Goal: Use online tool/utility: Utilize a website feature to perform a specific function

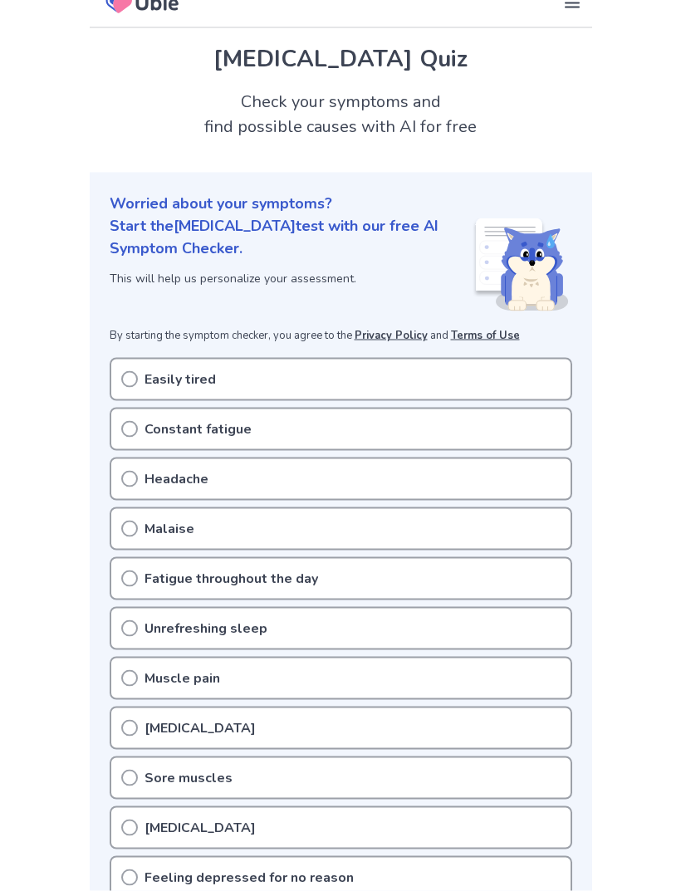
scroll to position [24, 0]
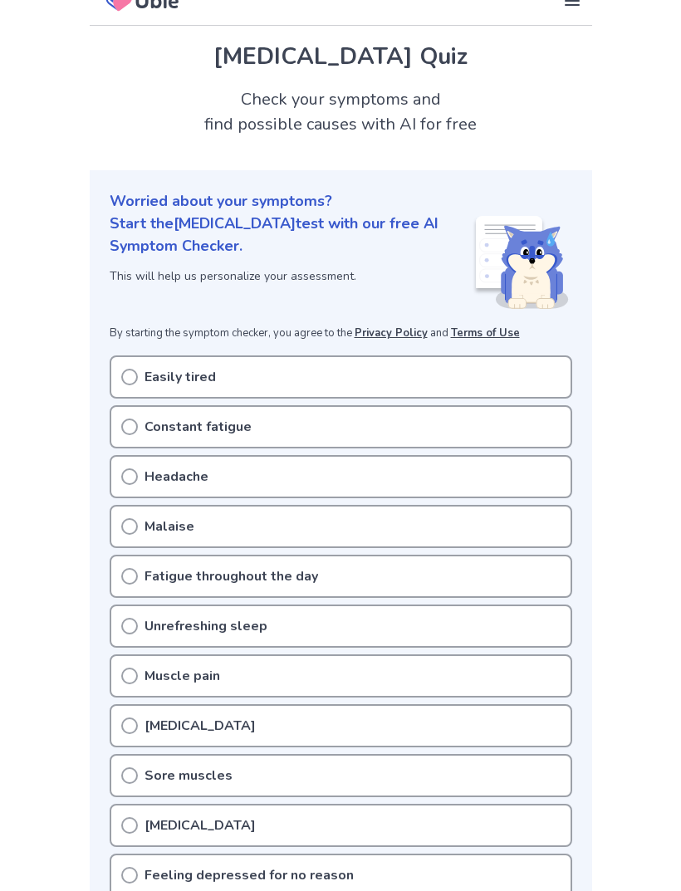
click at [127, 374] on icon at bounding box center [129, 377] width 17 height 17
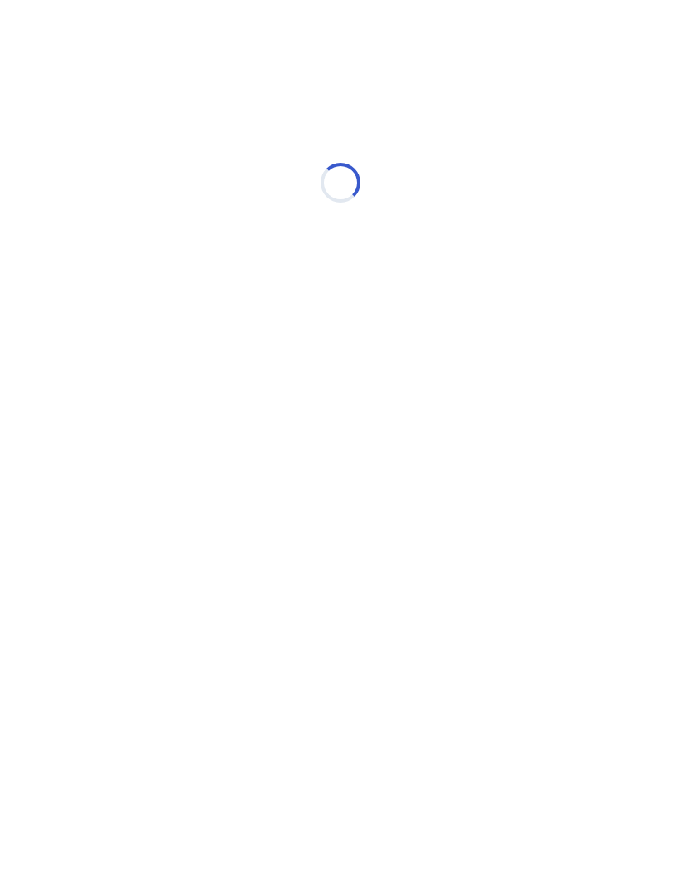
click at [136, 324] on div "Loading..." at bounding box center [341, 183] width 472 height 332
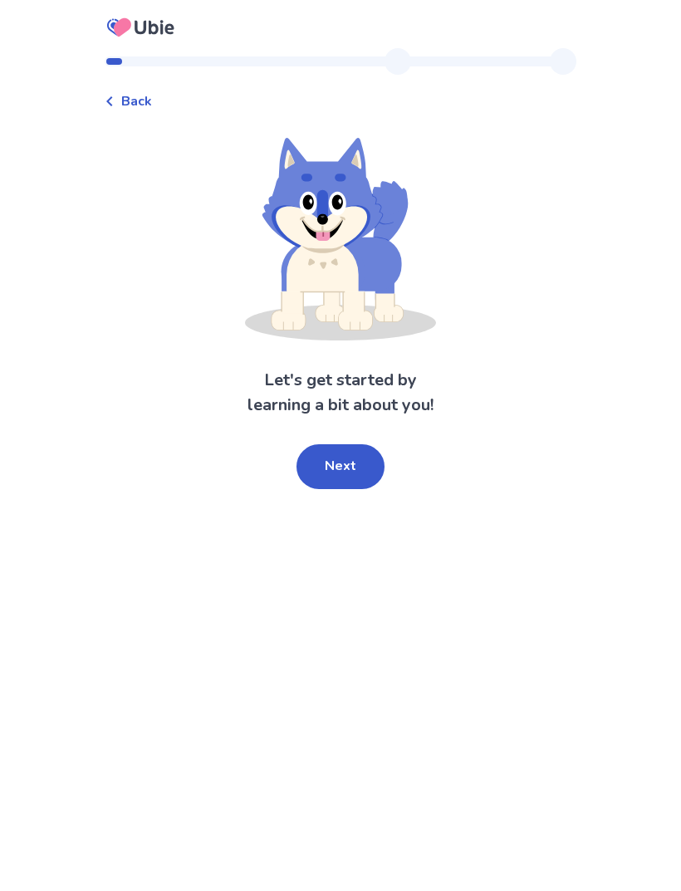
click at [347, 463] on button "Next" at bounding box center [341, 466] width 88 height 45
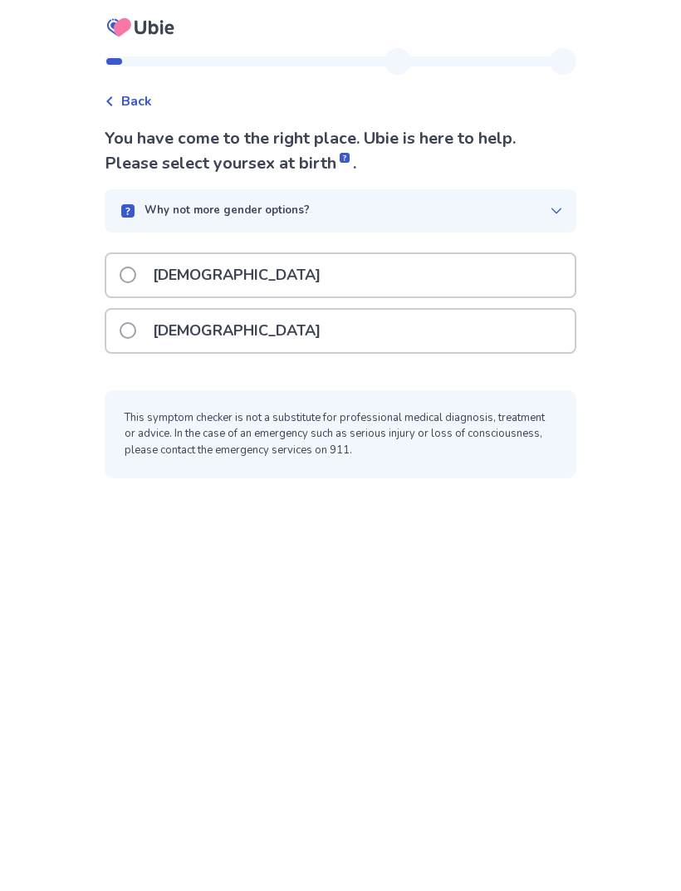
click at [216, 334] on p "[DEMOGRAPHIC_DATA]" at bounding box center [237, 331] width 188 height 42
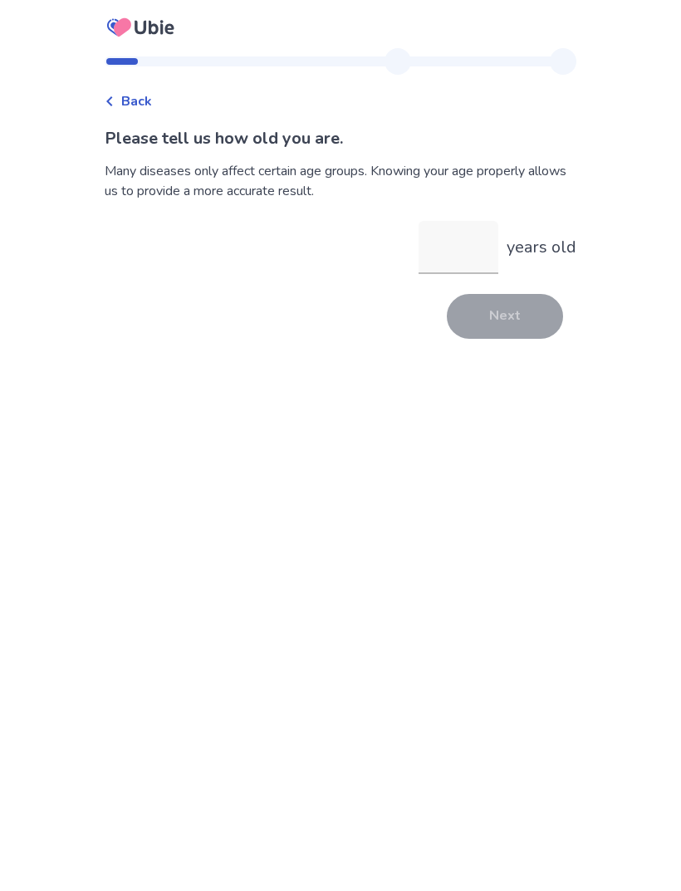
click at [434, 255] on input "years old" at bounding box center [459, 247] width 80 height 53
type input "**"
click at [500, 313] on button "Next" at bounding box center [505, 316] width 116 height 45
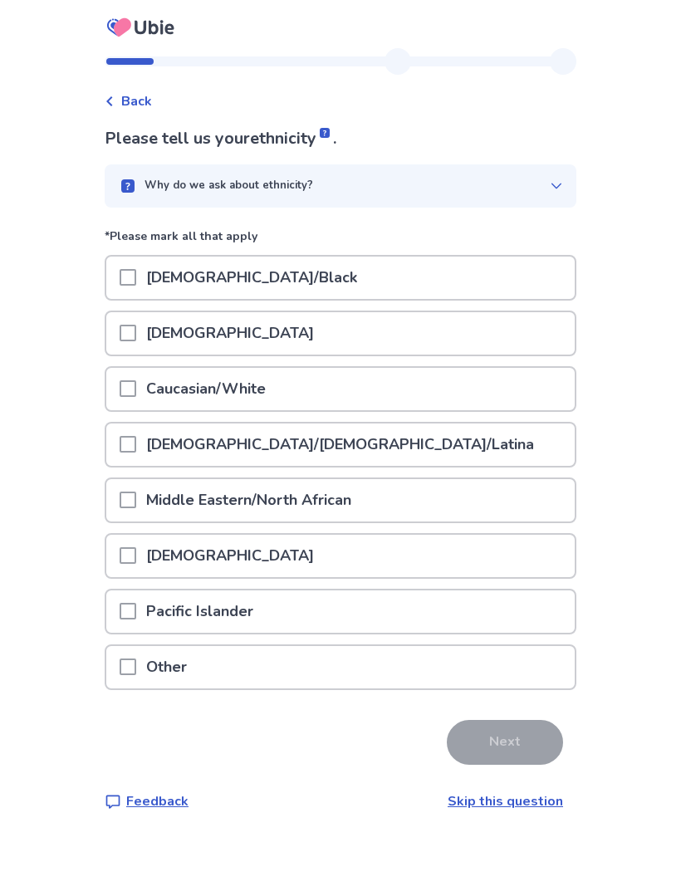
click at [136, 387] on span at bounding box center [128, 389] width 17 height 17
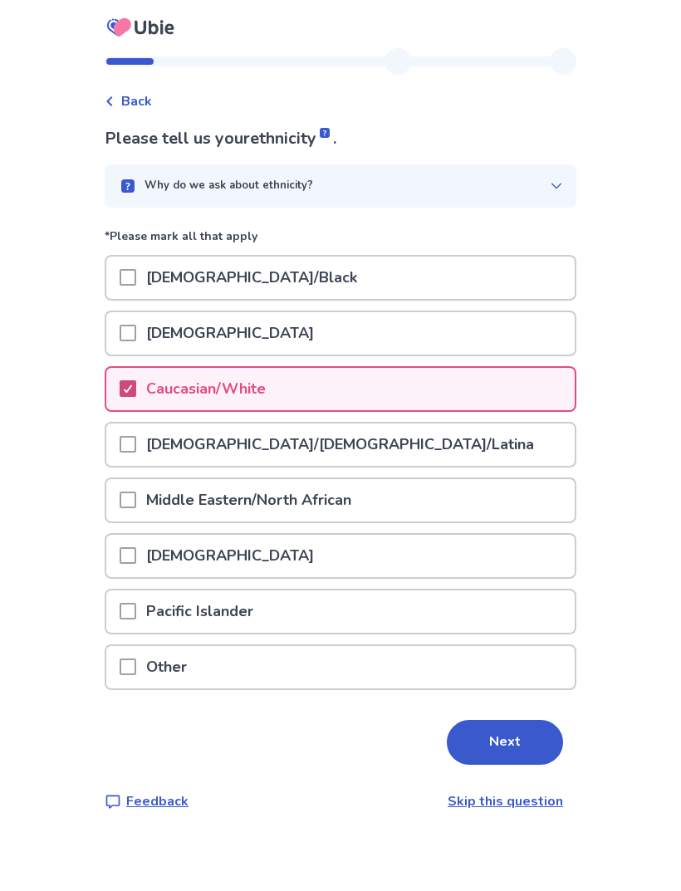
click at [495, 743] on button "Next" at bounding box center [505, 742] width 116 height 45
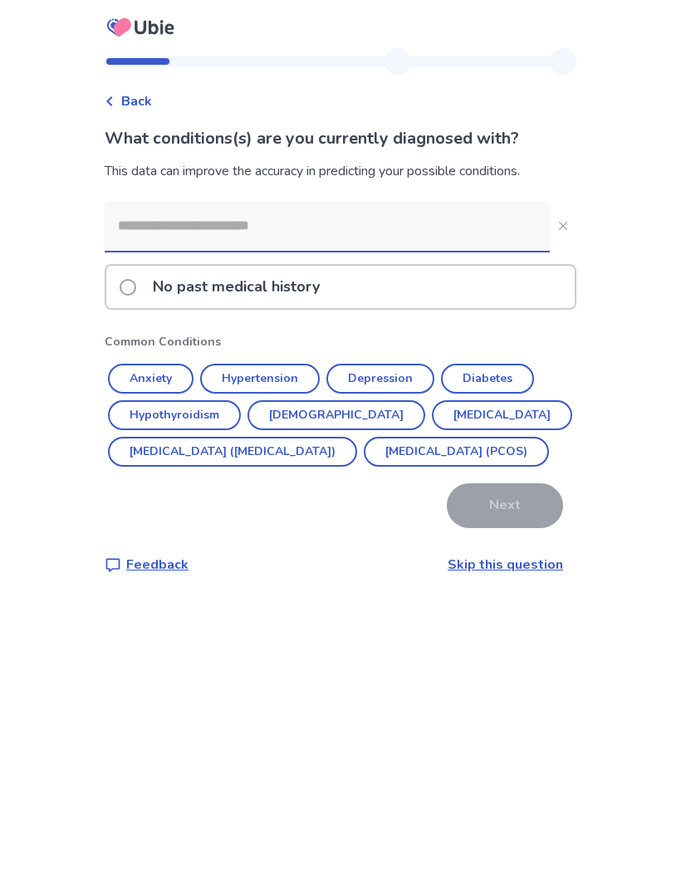
click at [388, 376] on button "Depression" at bounding box center [381, 379] width 108 height 30
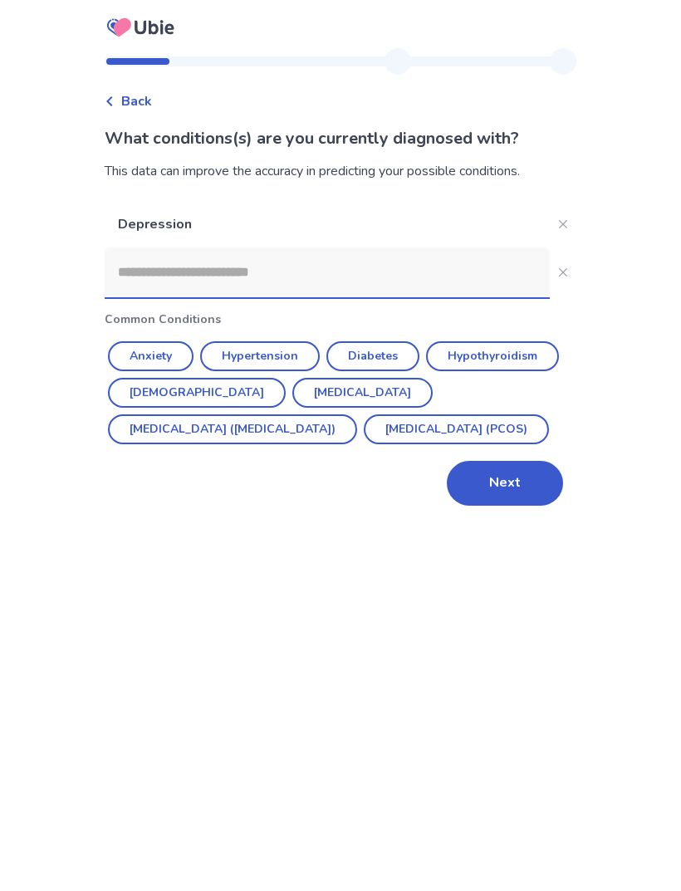
click at [384, 354] on button "Diabetes" at bounding box center [373, 356] width 93 height 30
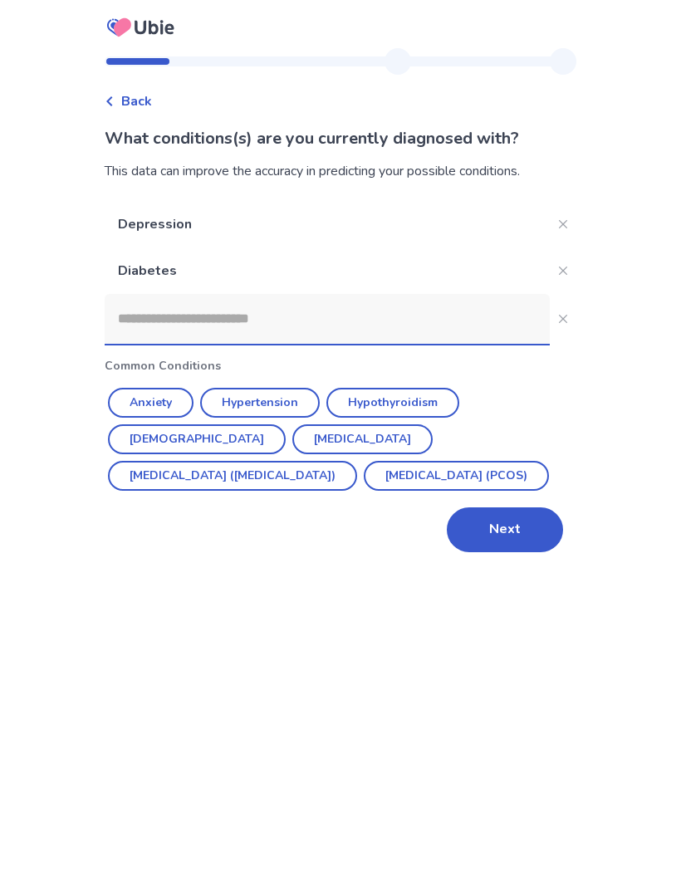
click at [286, 425] on button "[DEMOGRAPHIC_DATA]" at bounding box center [197, 440] width 178 height 30
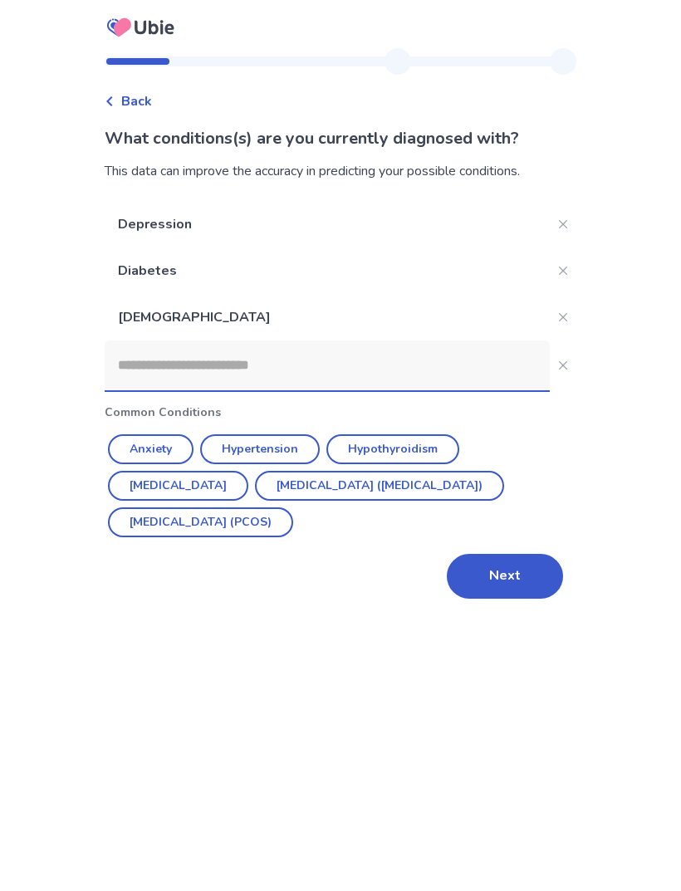
click at [152, 446] on button "Anxiety" at bounding box center [151, 450] width 86 height 30
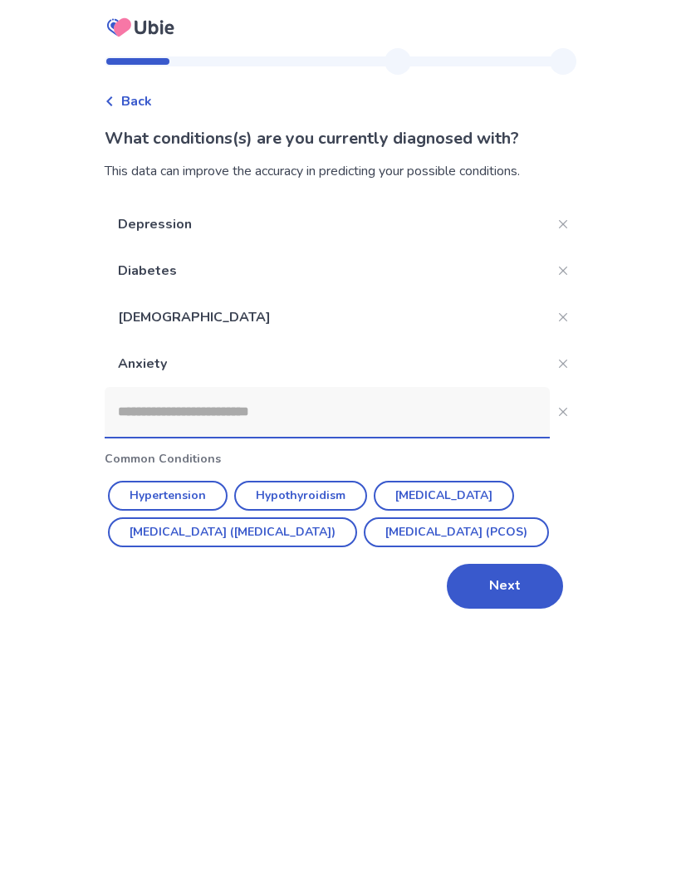
click at [513, 609] on button "Next" at bounding box center [505, 586] width 116 height 45
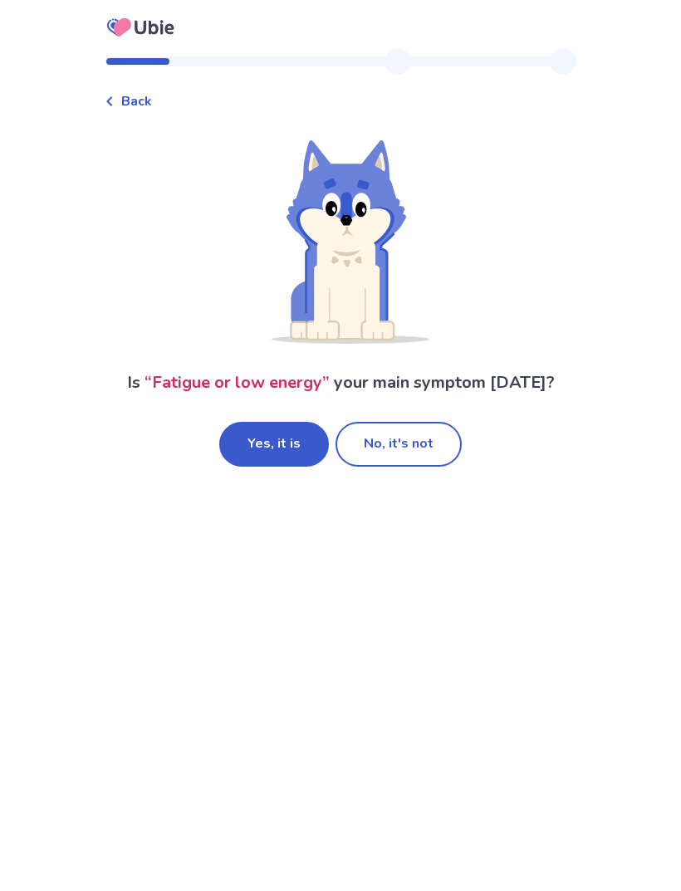
click at [273, 445] on button "Yes, it is" at bounding box center [274, 444] width 110 height 45
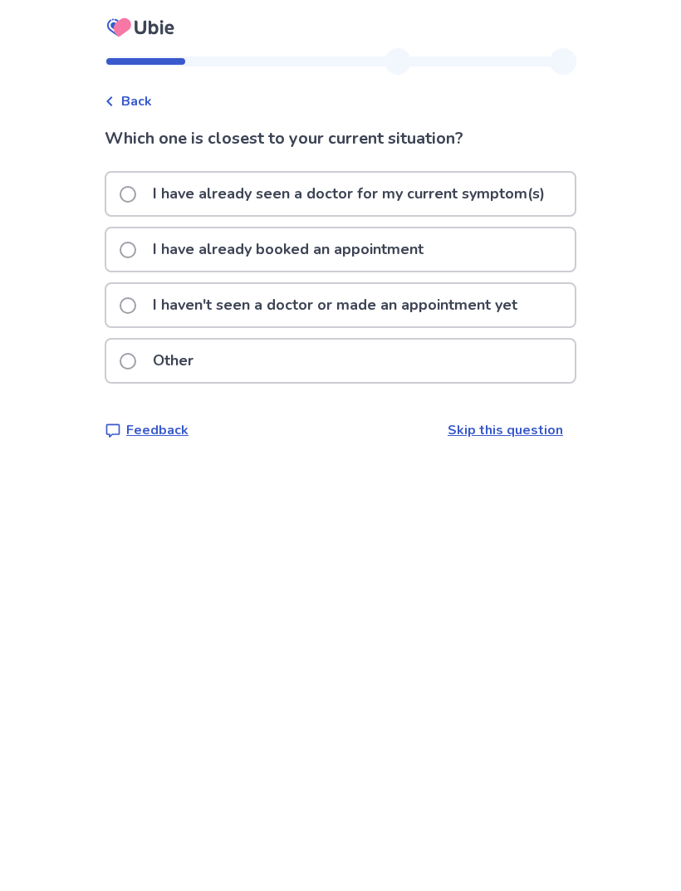
click at [131, 246] on span at bounding box center [128, 250] width 17 height 17
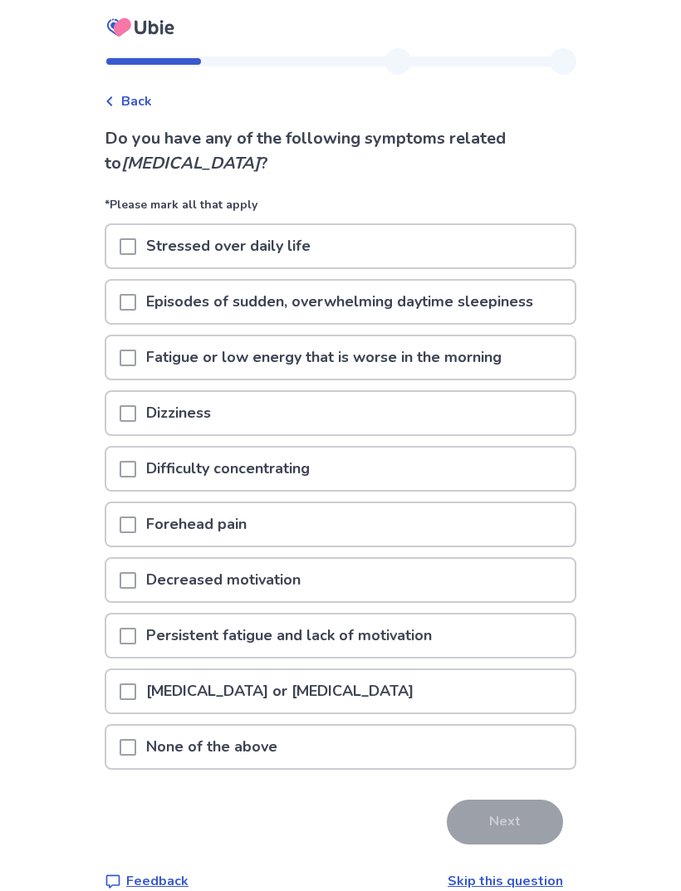
click at [136, 247] on span at bounding box center [128, 246] width 17 height 17
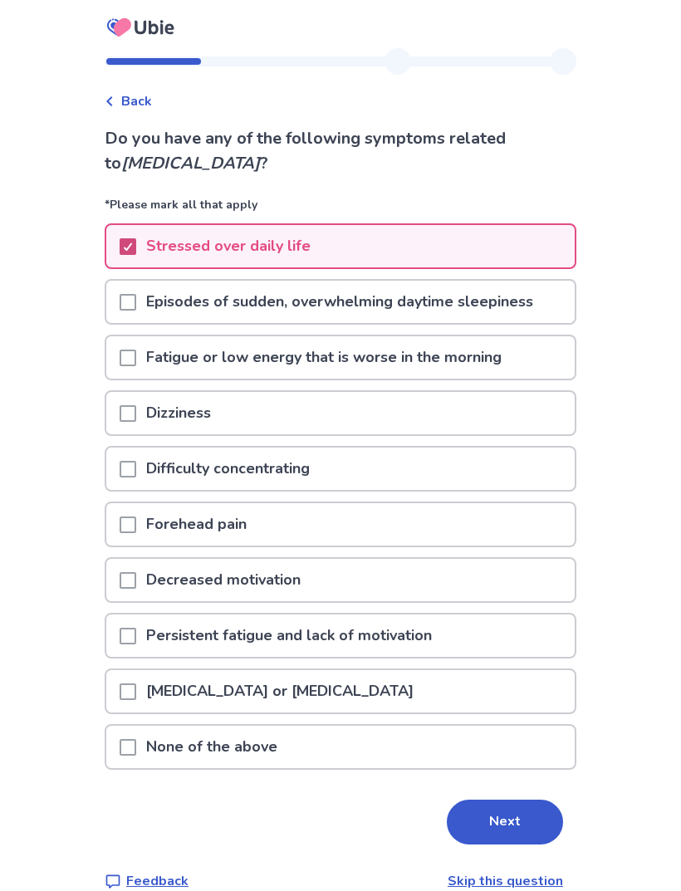
click at [136, 301] on span at bounding box center [128, 302] width 17 height 17
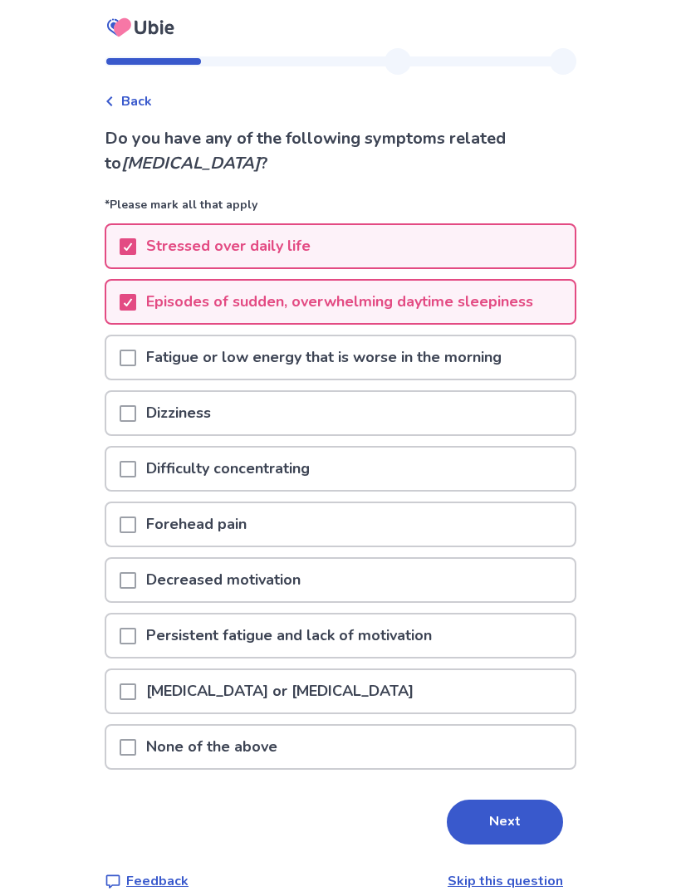
click at [136, 356] on span at bounding box center [128, 358] width 17 height 17
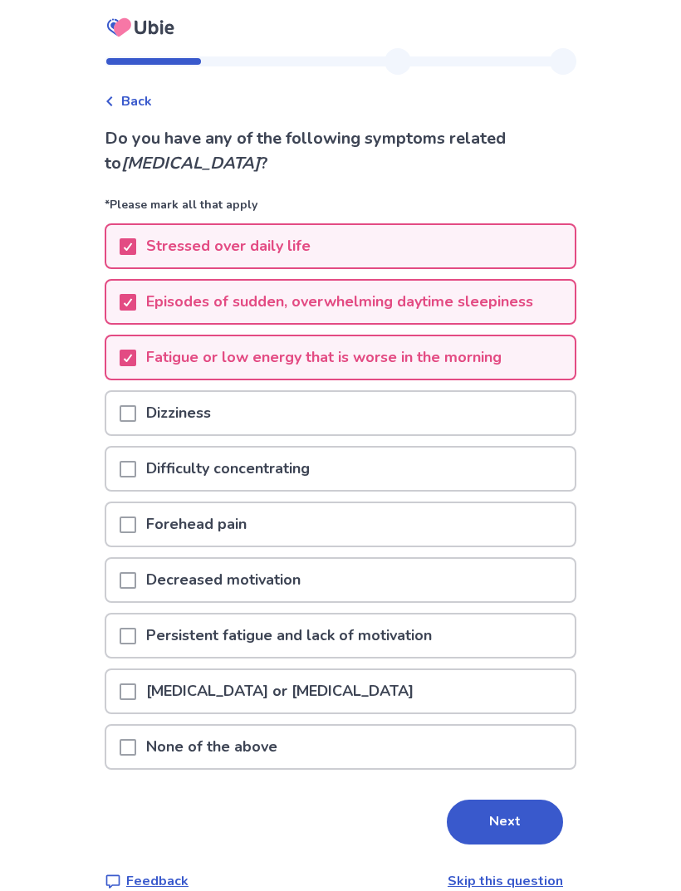
click at [136, 408] on span at bounding box center [128, 413] width 17 height 17
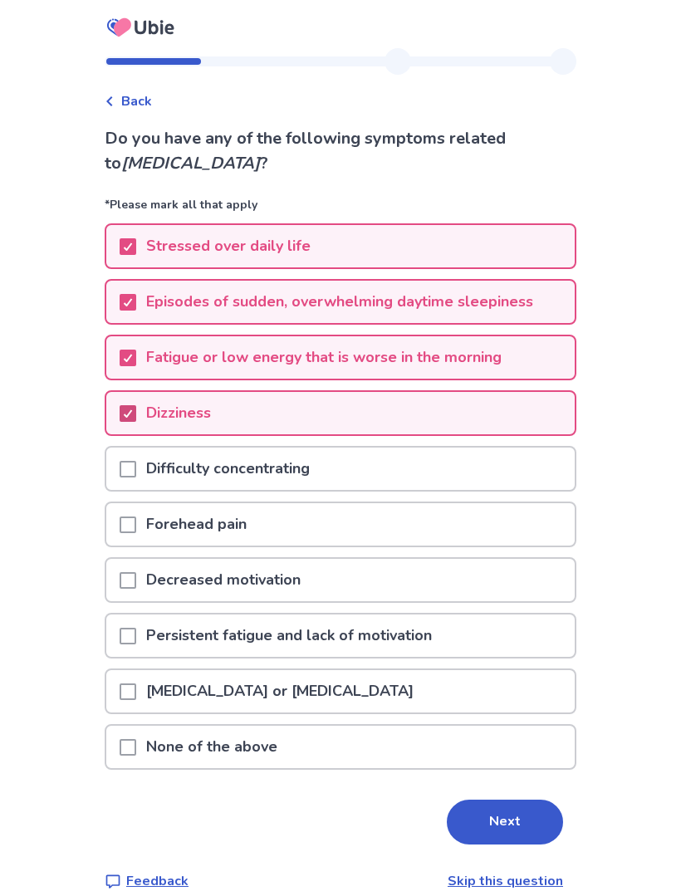
click at [136, 469] on span at bounding box center [128, 469] width 17 height 17
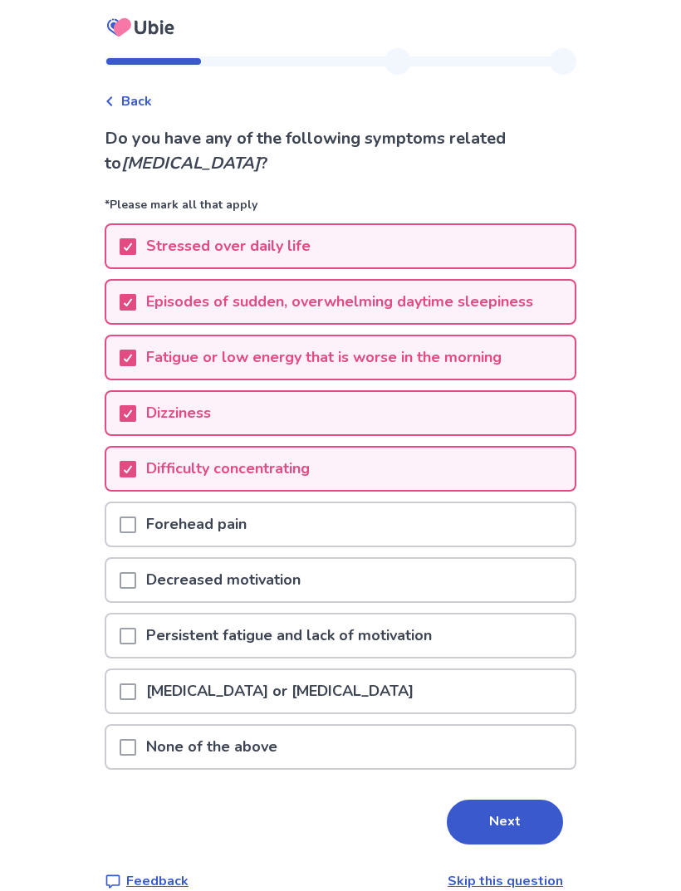
click at [135, 582] on span at bounding box center [128, 580] width 17 height 17
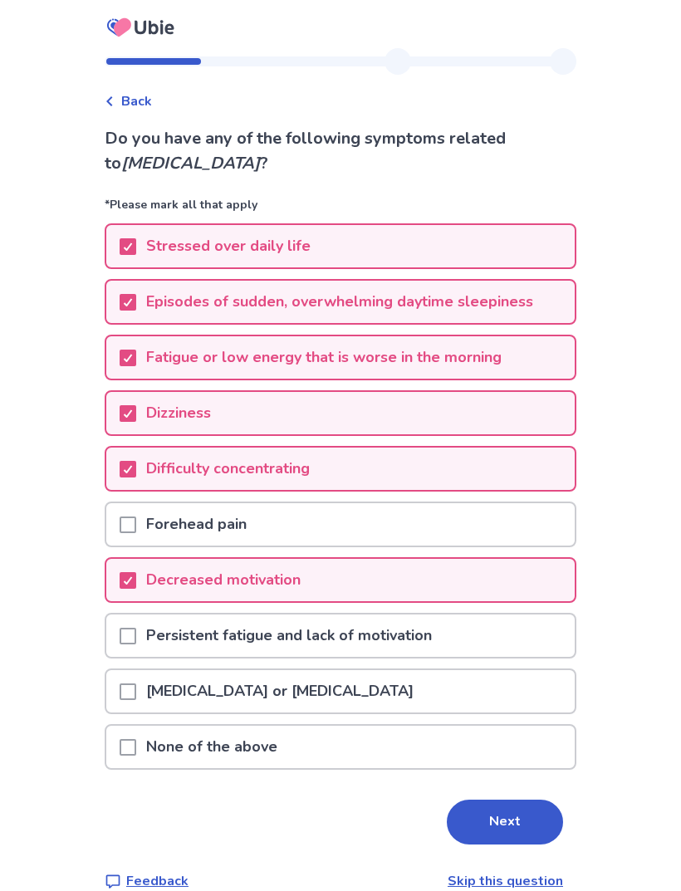
click at [131, 626] on div at bounding box center [128, 636] width 17 height 42
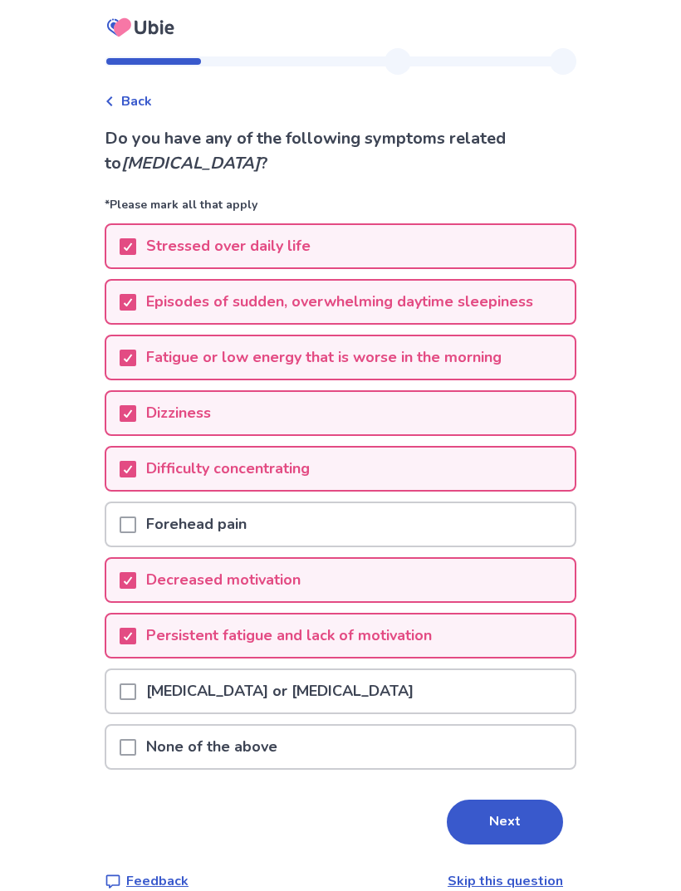
click at [515, 818] on button "Next" at bounding box center [505, 822] width 116 height 45
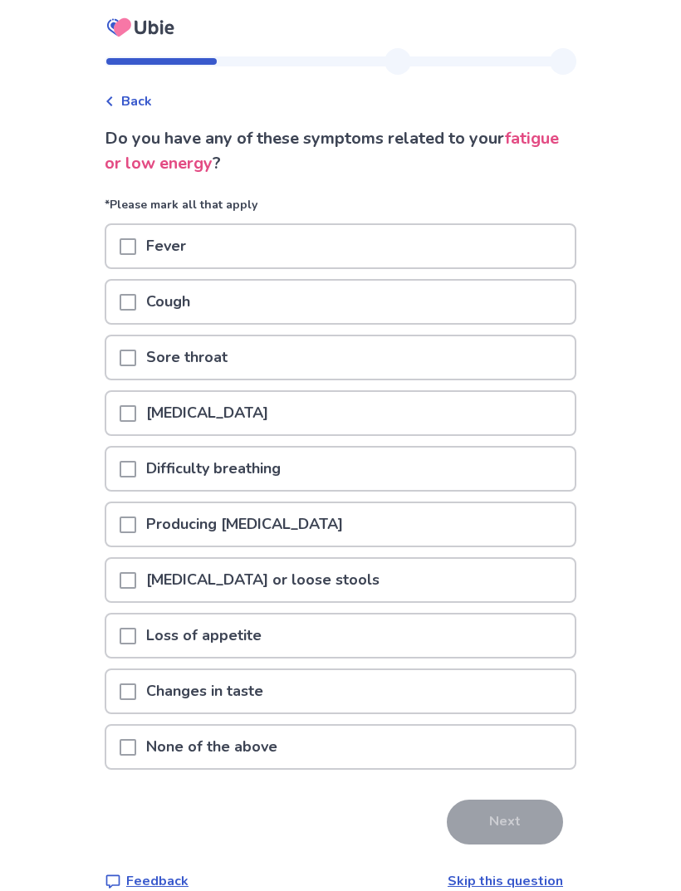
click at [136, 405] on span at bounding box center [128, 413] width 17 height 17
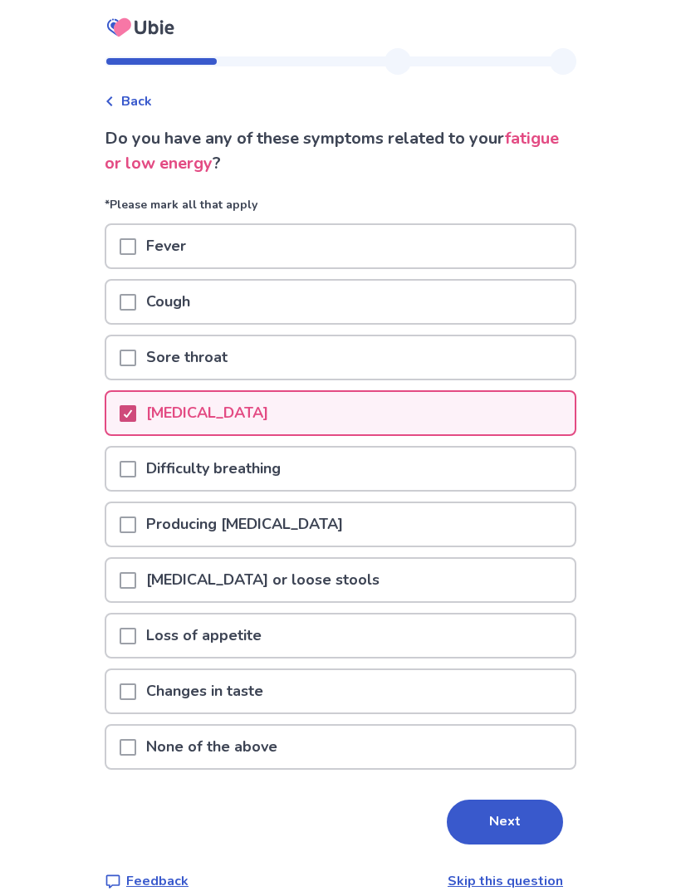
click at [136, 466] on span at bounding box center [128, 469] width 17 height 17
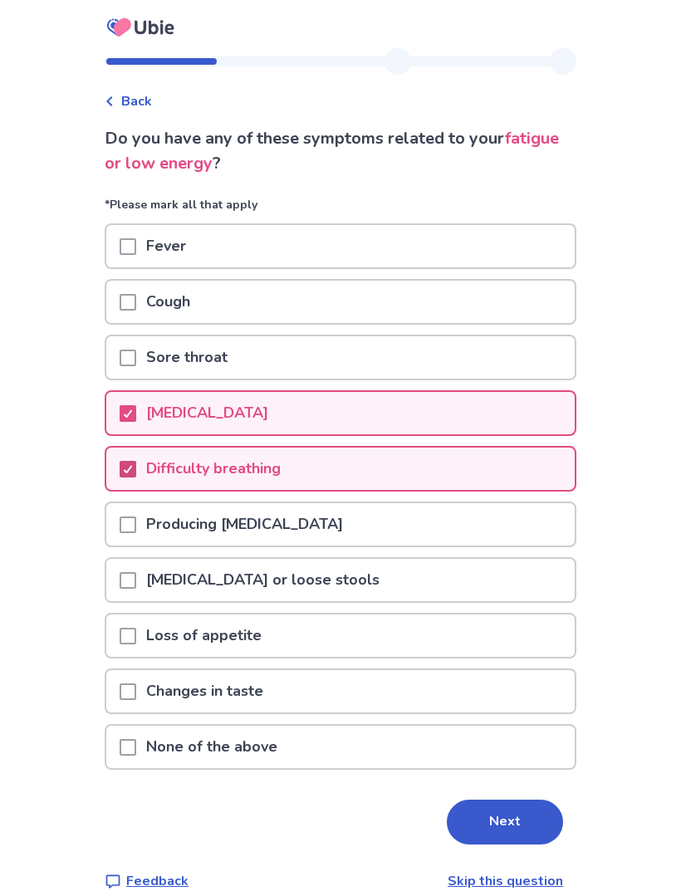
click at [516, 820] on button "Next" at bounding box center [505, 822] width 116 height 45
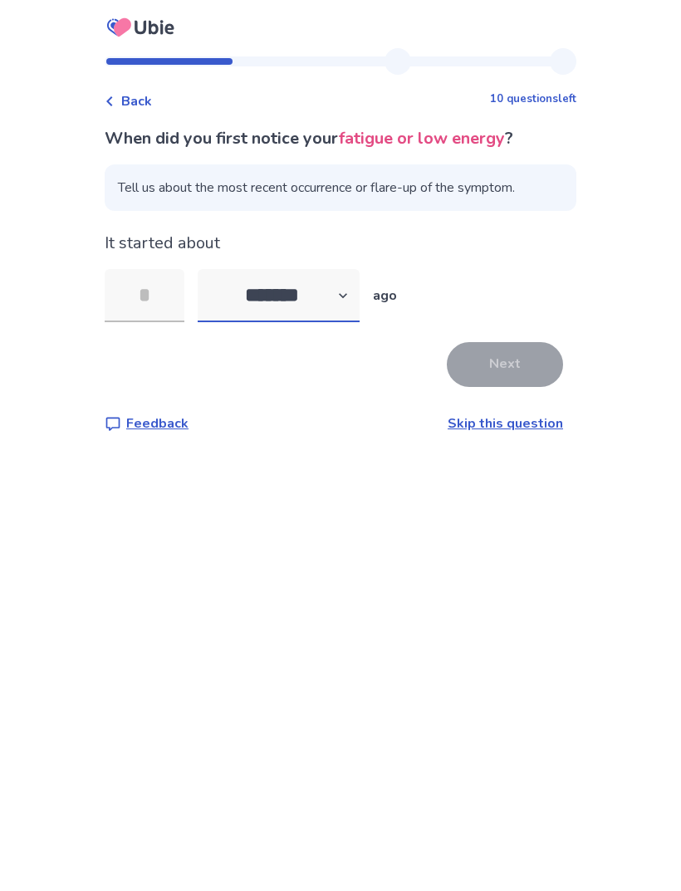
click at [345, 287] on select "******* ****** ******* ******** *******" at bounding box center [279, 295] width 162 height 53
select select "*"
click at [168, 297] on input "tel" at bounding box center [145, 295] width 80 height 53
type input "*"
click at [508, 357] on button "Next" at bounding box center [505, 364] width 116 height 45
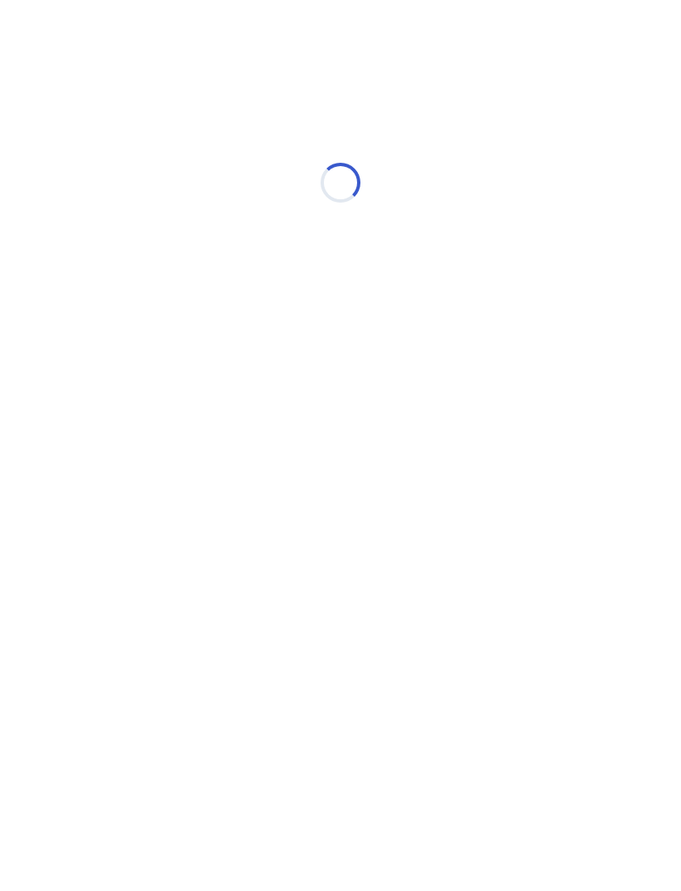
select select "*"
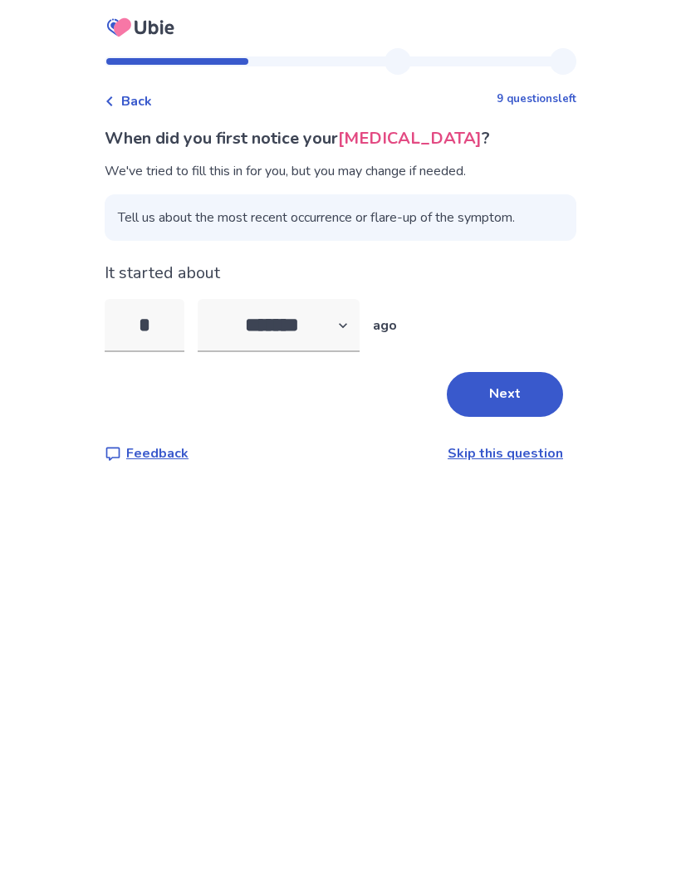
click at [505, 383] on button "Next" at bounding box center [505, 394] width 116 height 45
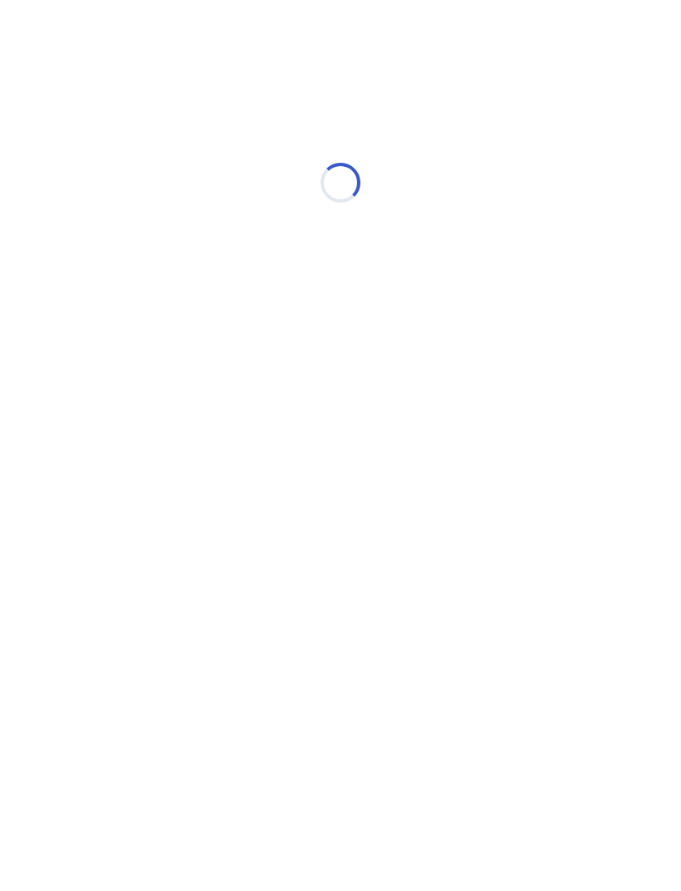
select select "*"
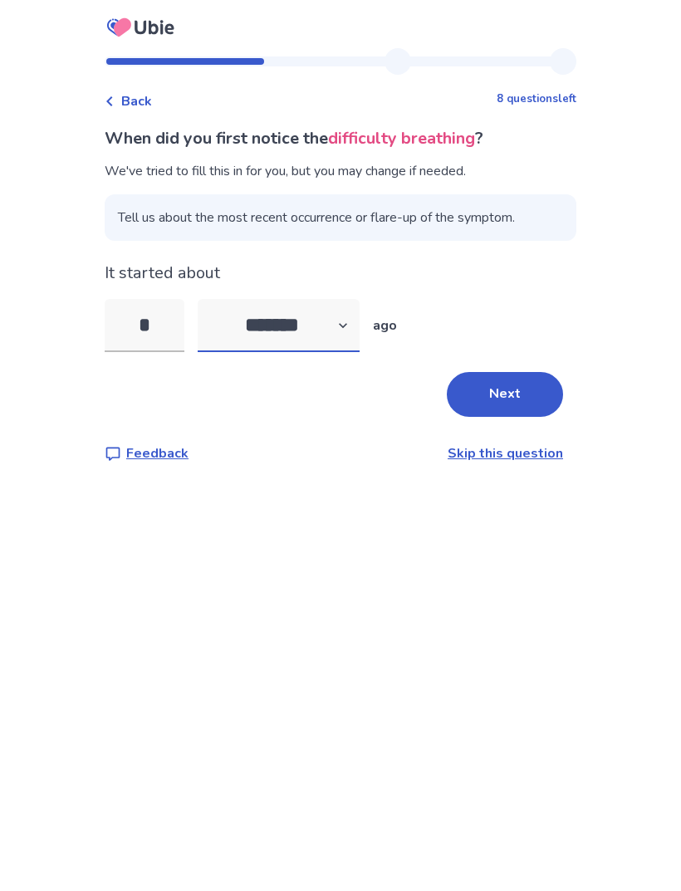
click at [330, 328] on select "******* ****** ******* ******** *******" at bounding box center [279, 325] width 162 height 53
click at [176, 341] on input "*" at bounding box center [145, 325] width 80 height 53
type input "*"
click at [511, 392] on button "Next" at bounding box center [505, 394] width 116 height 45
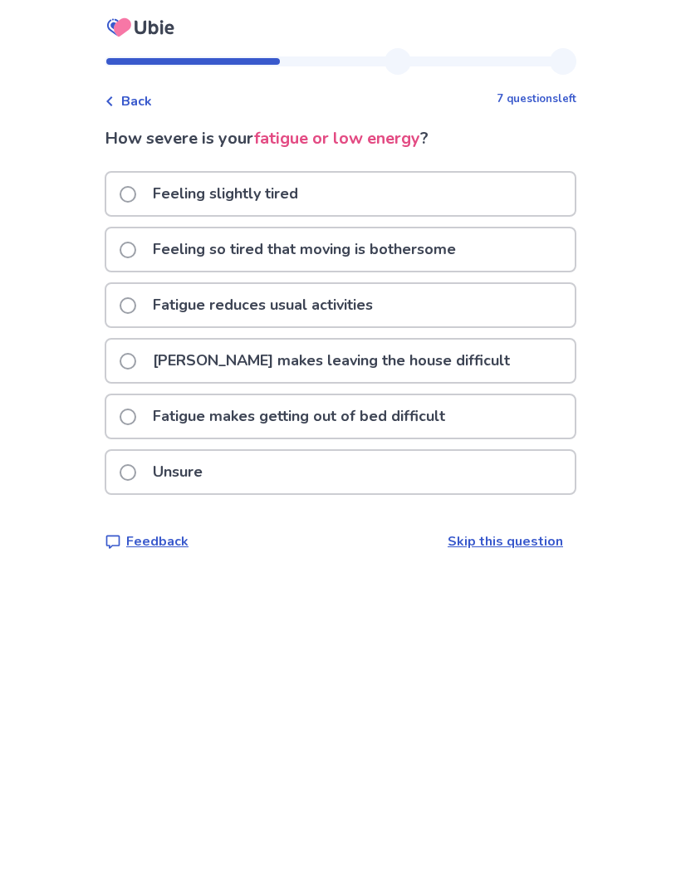
click at [136, 358] on span at bounding box center [128, 361] width 17 height 17
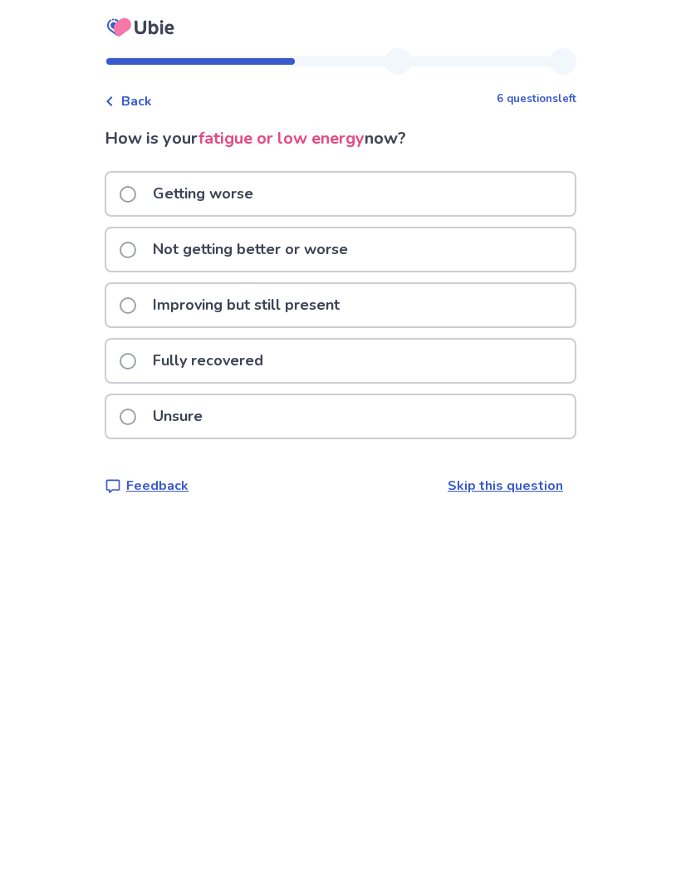
click at [136, 247] on span at bounding box center [128, 250] width 17 height 17
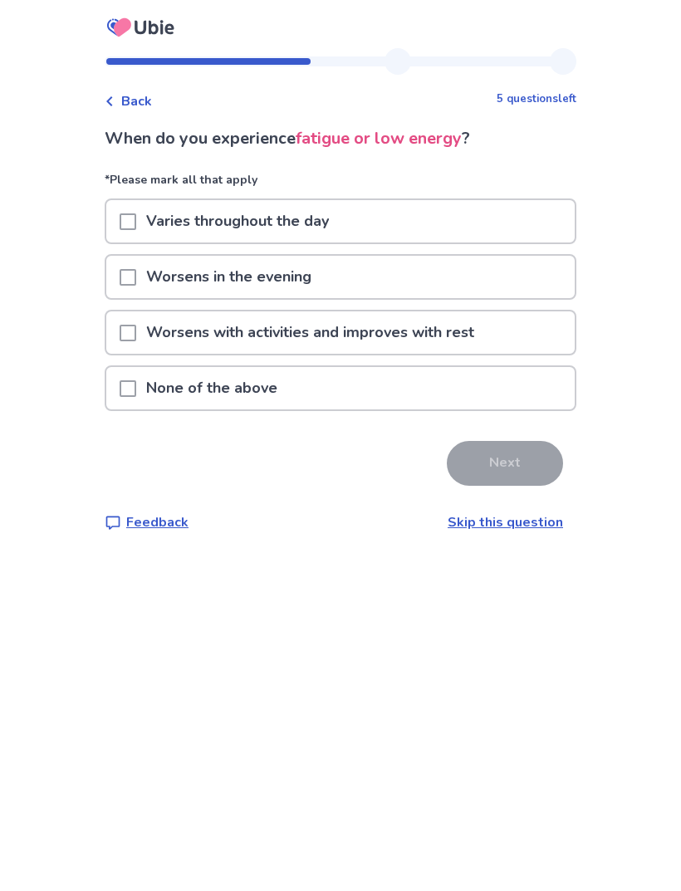
click at [135, 226] on span at bounding box center [128, 222] width 17 height 17
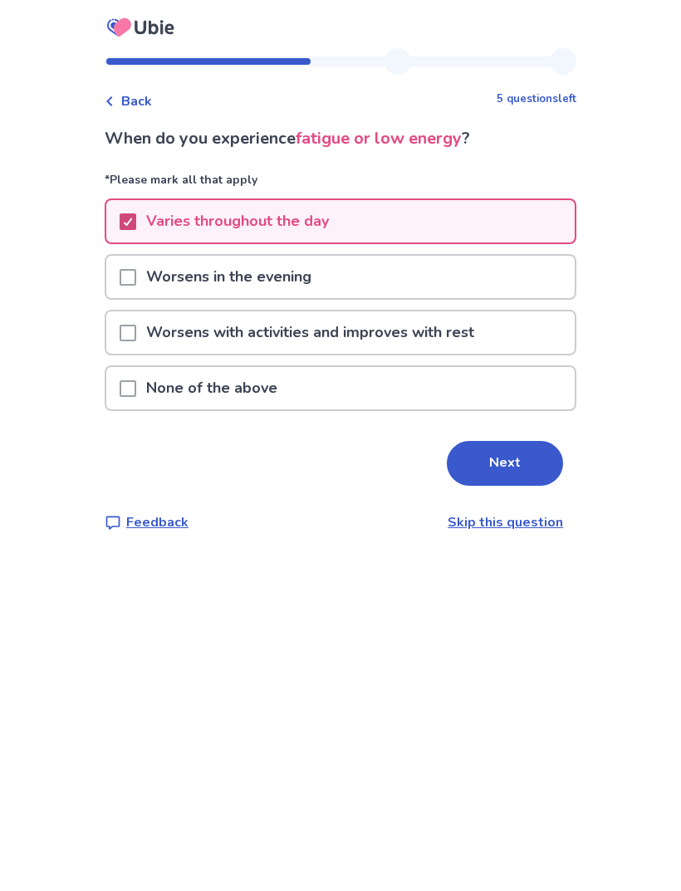
click at [136, 283] on span at bounding box center [128, 277] width 17 height 17
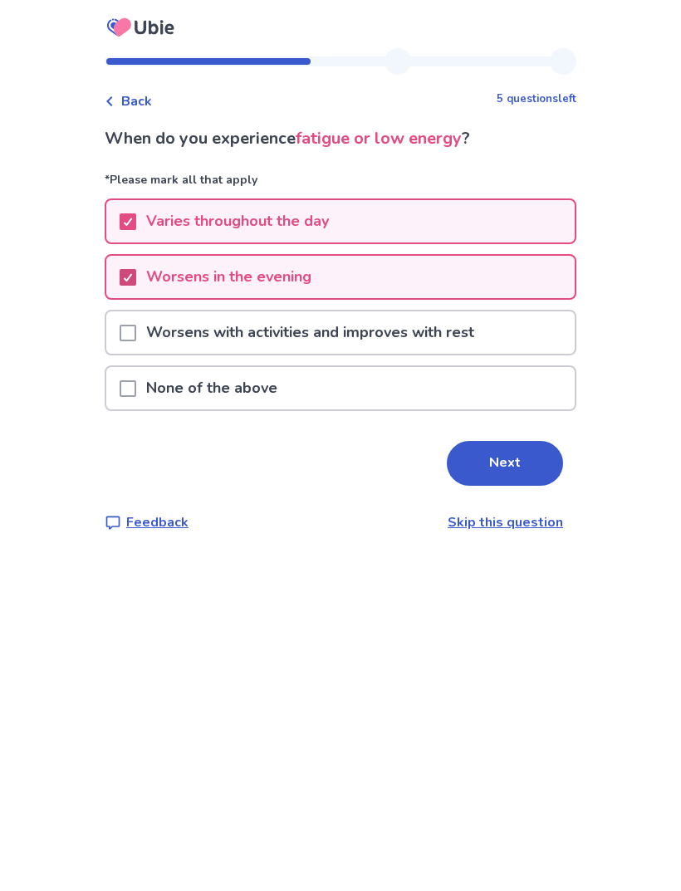
click at [136, 279] on span at bounding box center [128, 277] width 17 height 17
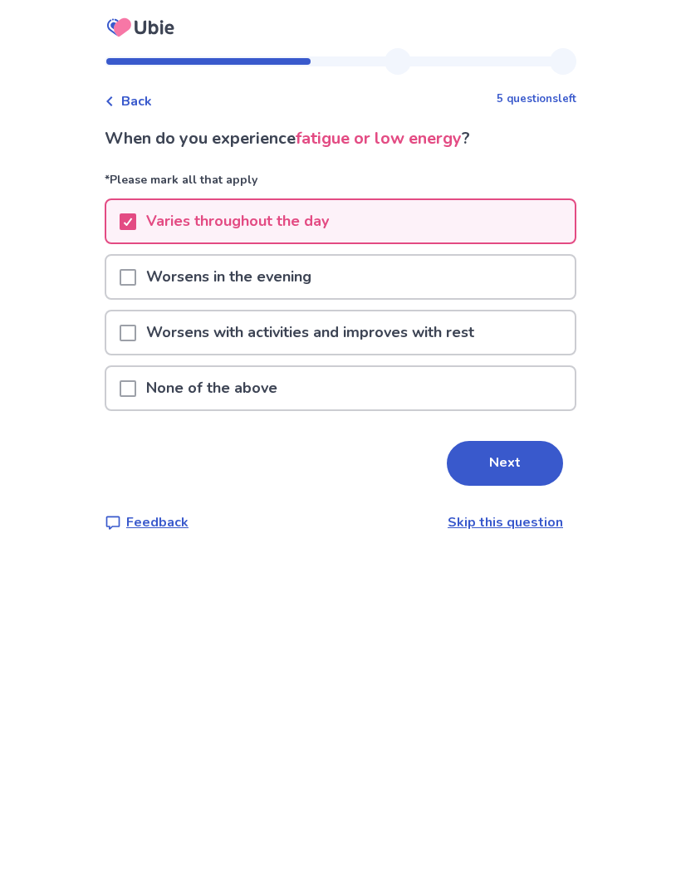
click at [136, 331] on span at bounding box center [128, 333] width 17 height 17
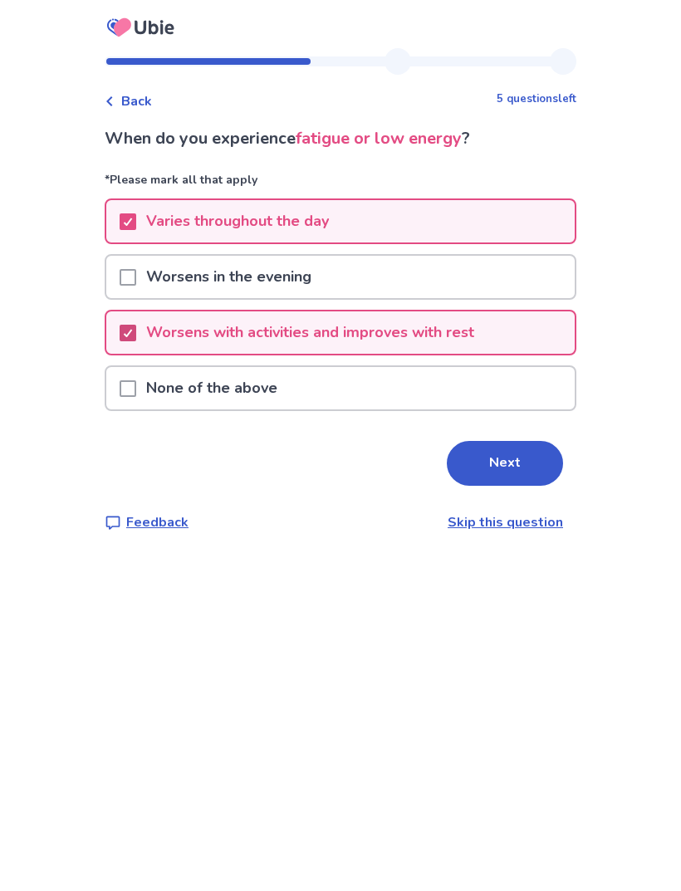
click at [509, 457] on button "Next" at bounding box center [505, 463] width 116 height 45
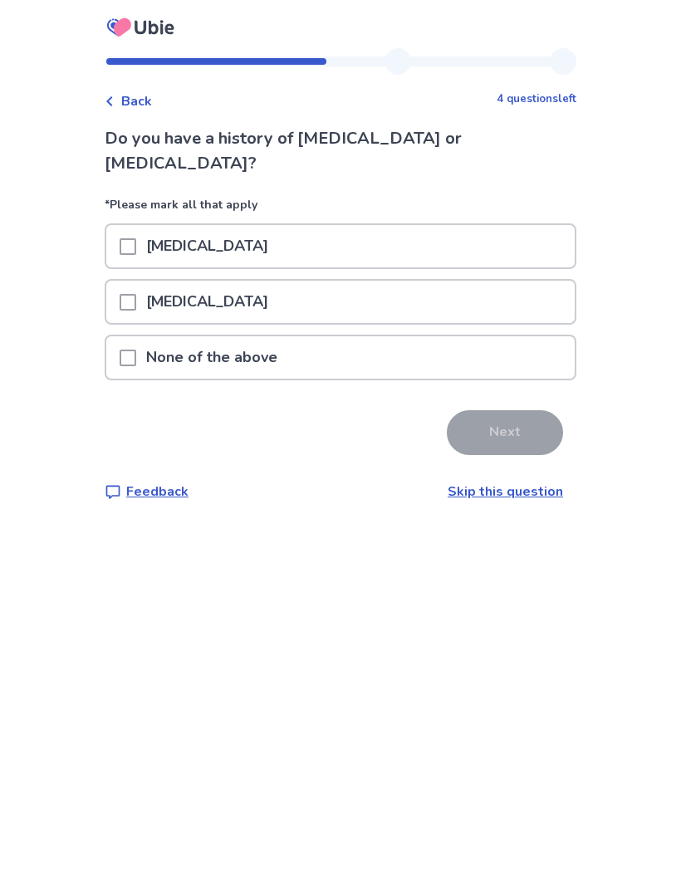
click at [132, 350] on span at bounding box center [128, 358] width 17 height 17
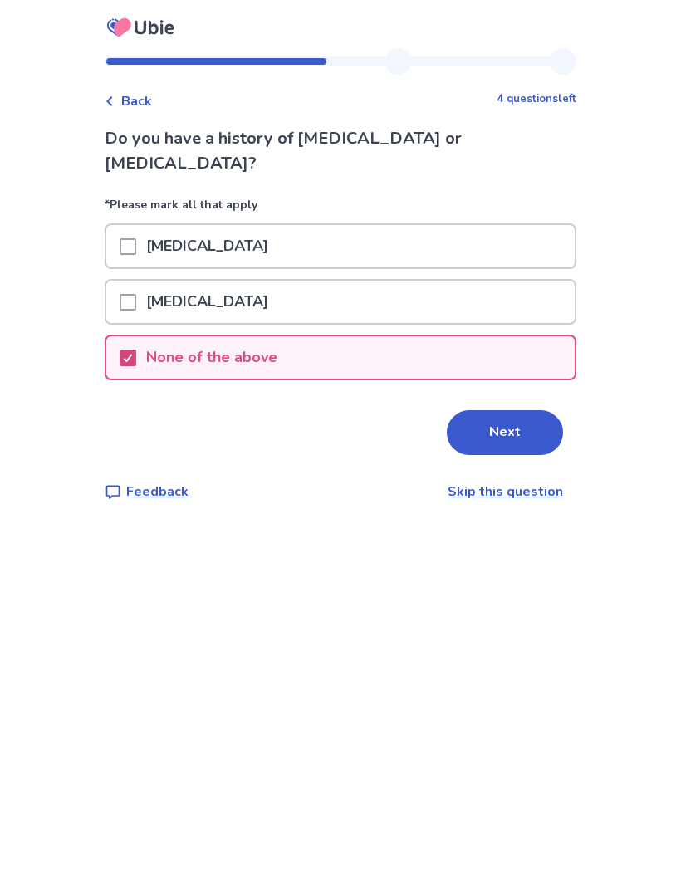
click at [503, 410] on button "Next" at bounding box center [505, 432] width 116 height 45
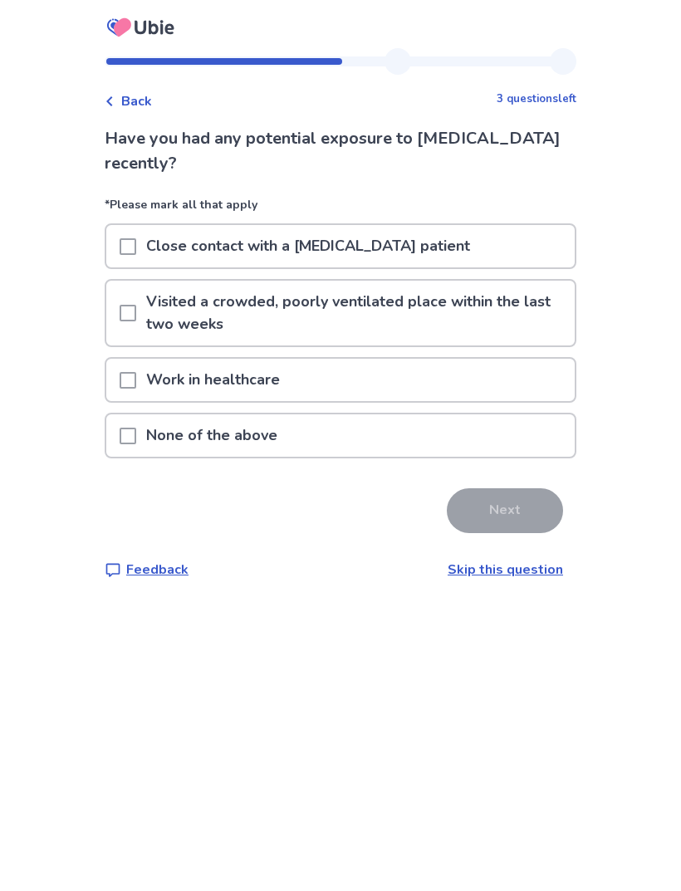
click at [136, 435] on span at bounding box center [128, 436] width 17 height 17
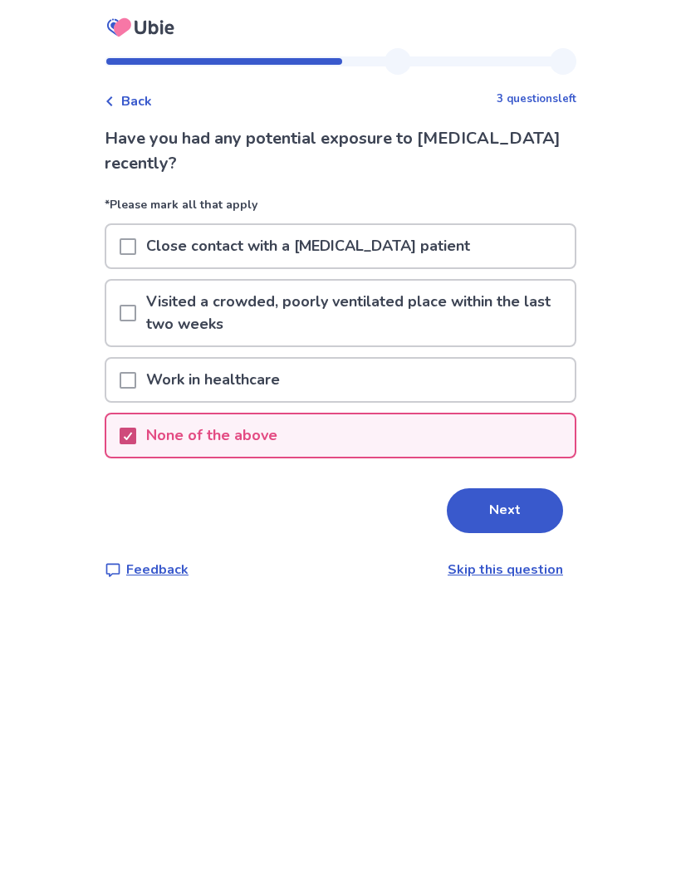
click at [514, 510] on button "Next" at bounding box center [505, 511] width 116 height 45
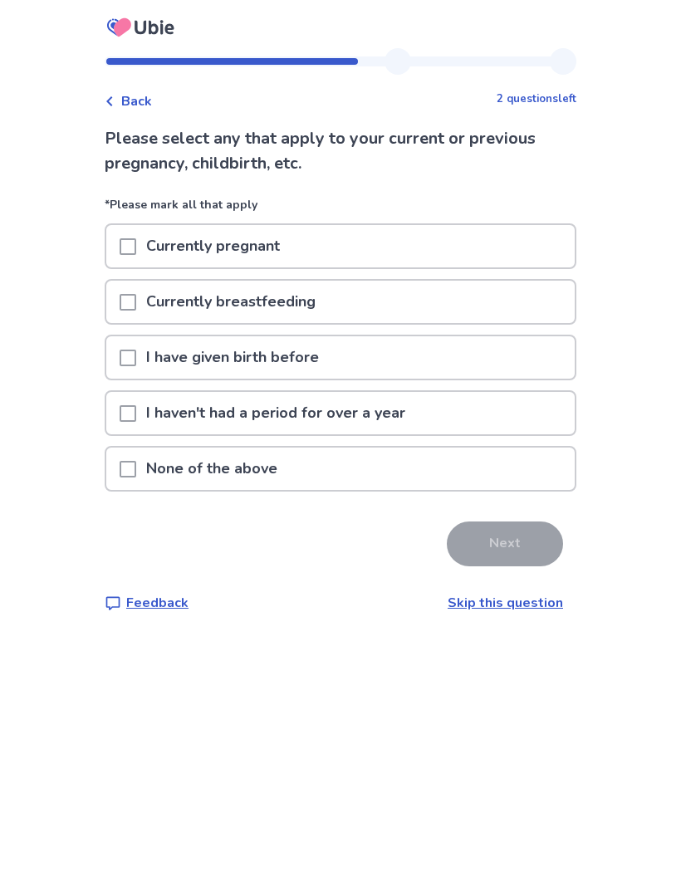
click at [136, 363] on span at bounding box center [128, 358] width 17 height 17
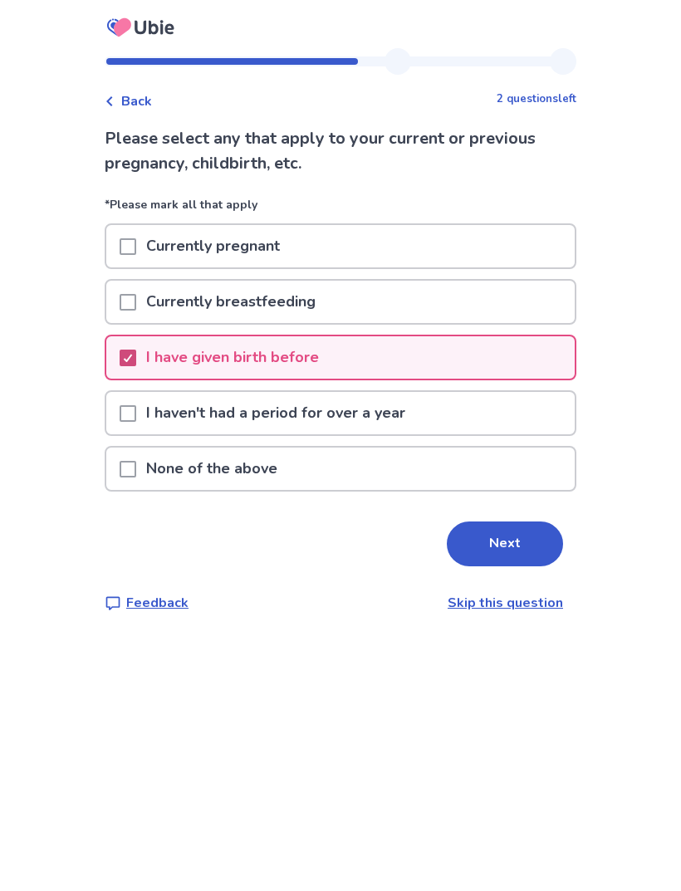
click at [134, 410] on span at bounding box center [128, 413] width 17 height 17
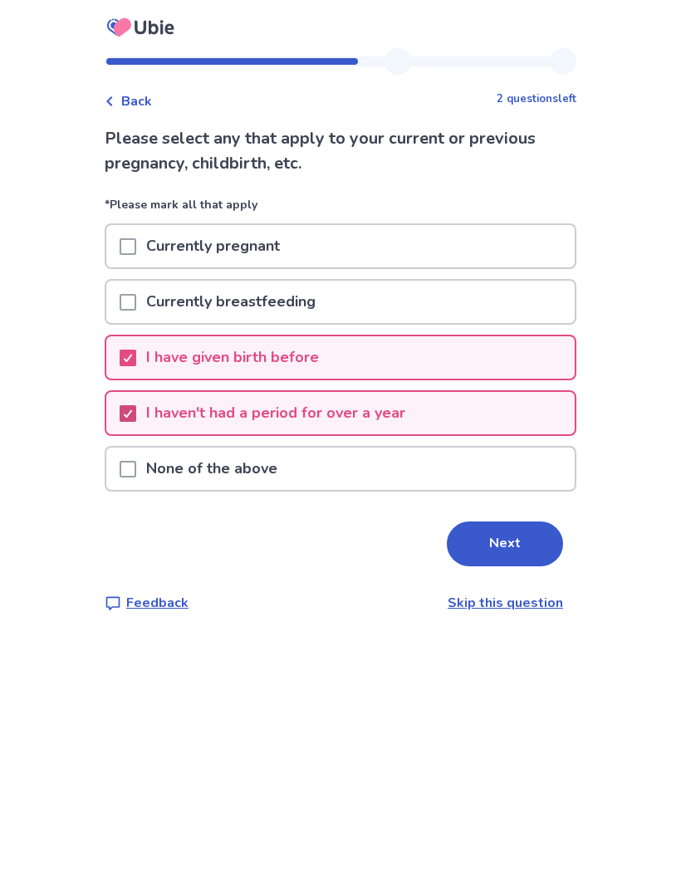
click at [515, 549] on button "Next" at bounding box center [505, 544] width 116 height 45
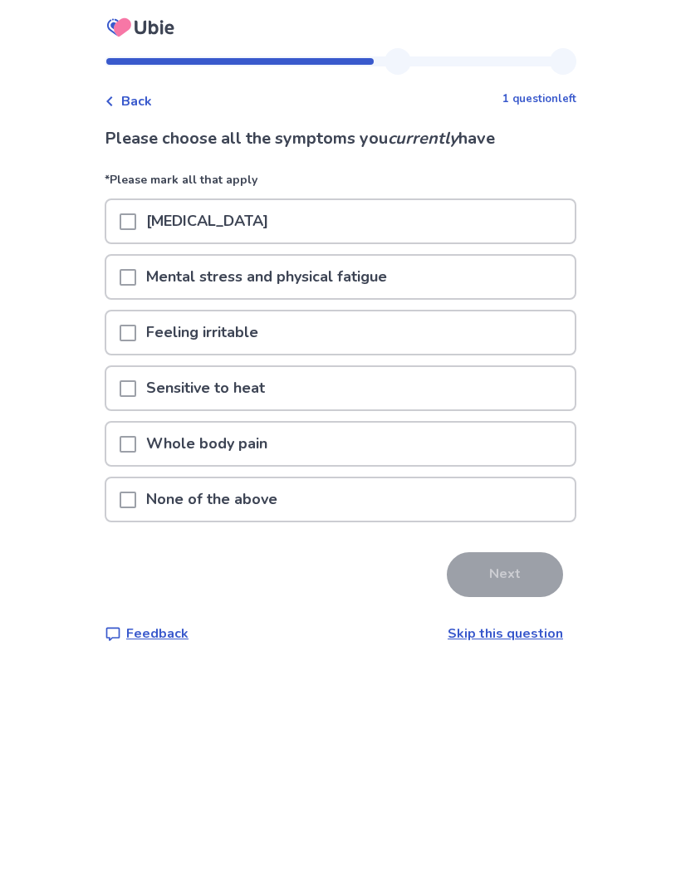
click at [135, 272] on span at bounding box center [128, 277] width 17 height 17
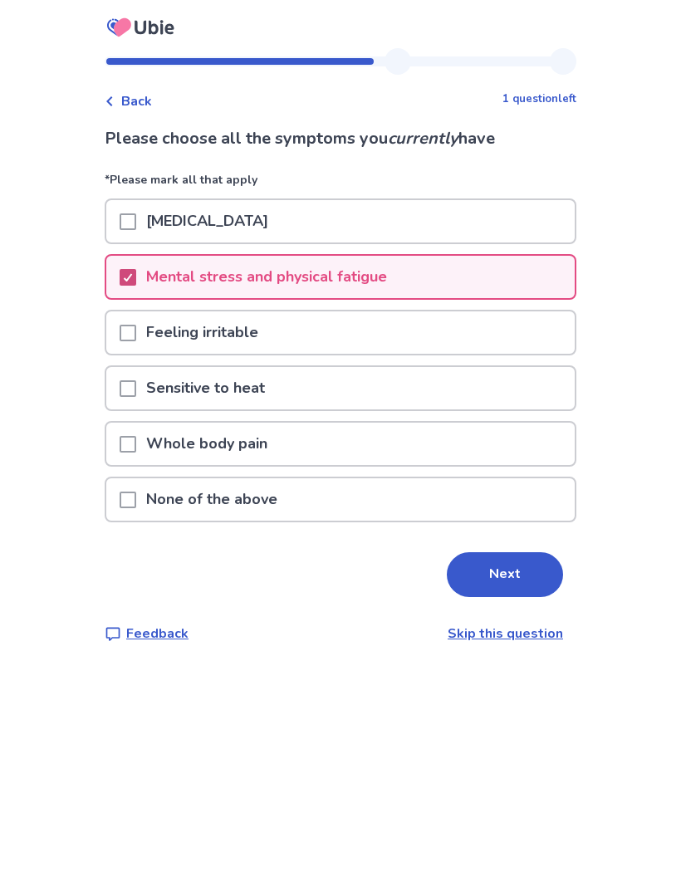
click at [136, 341] on div at bounding box center [128, 333] width 17 height 42
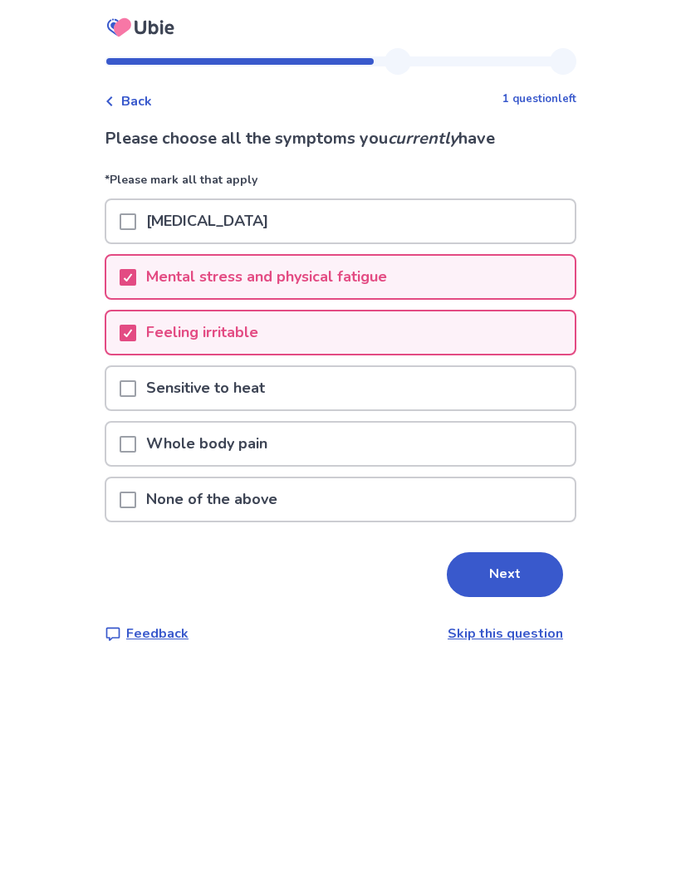
click at [500, 577] on button "Next" at bounding box center [505, 574] width 116 height 45
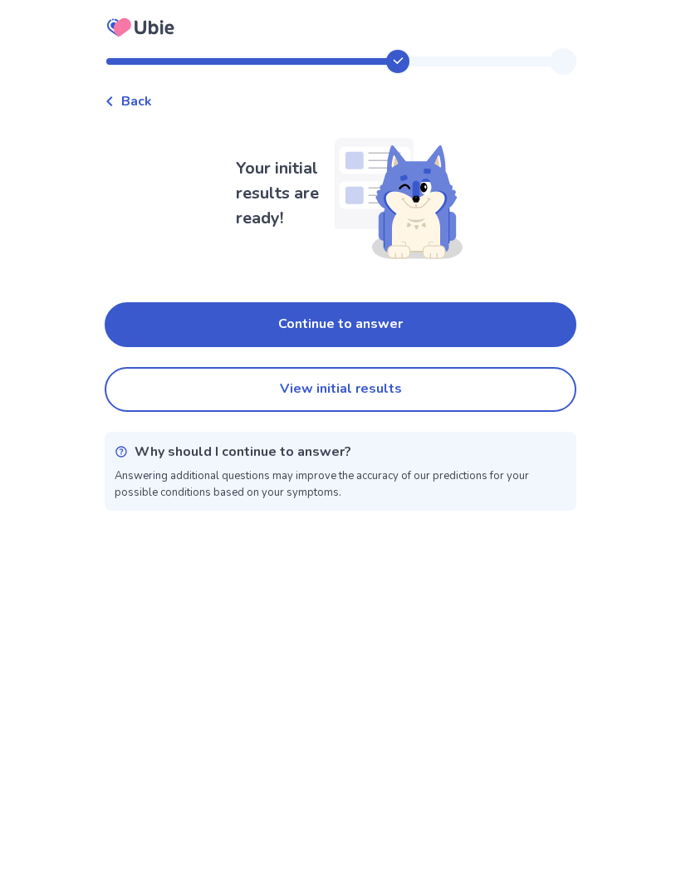
click at [395, 312] on button "Continue to answer" at bounding box center [341, 324] width 472 height 45
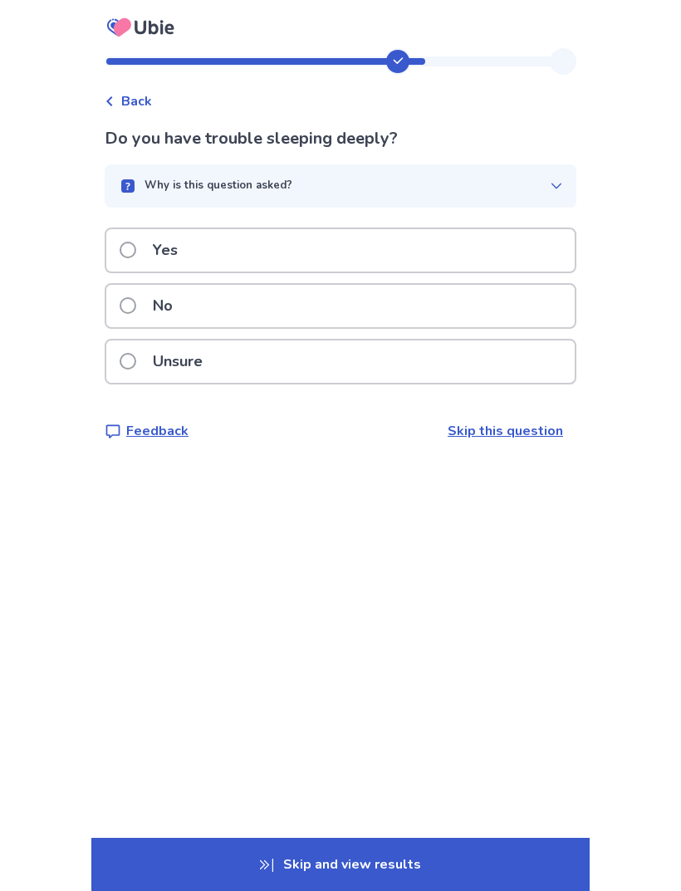
click at [136, 252] on span at bounding box center [128, 250] width 17 height 17
click at [135, 243] on span at bounding box center [128, 250] width 17 height 17
click at [135, 251] on span at bounding box center [128, 250] width 17 height 17
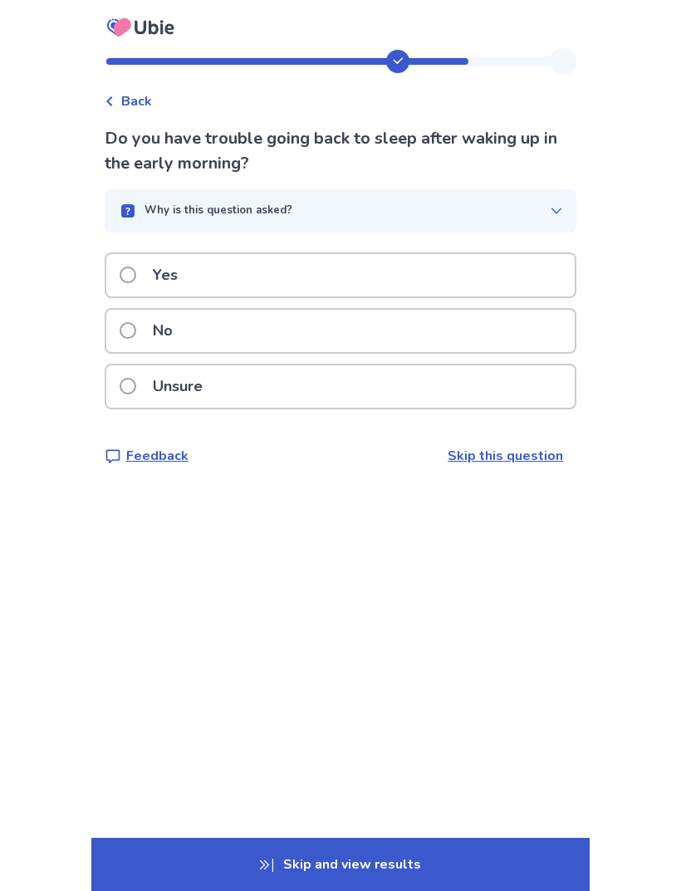
click at [136, 268] on span at bounding box center [128, 275] width 17 height 17
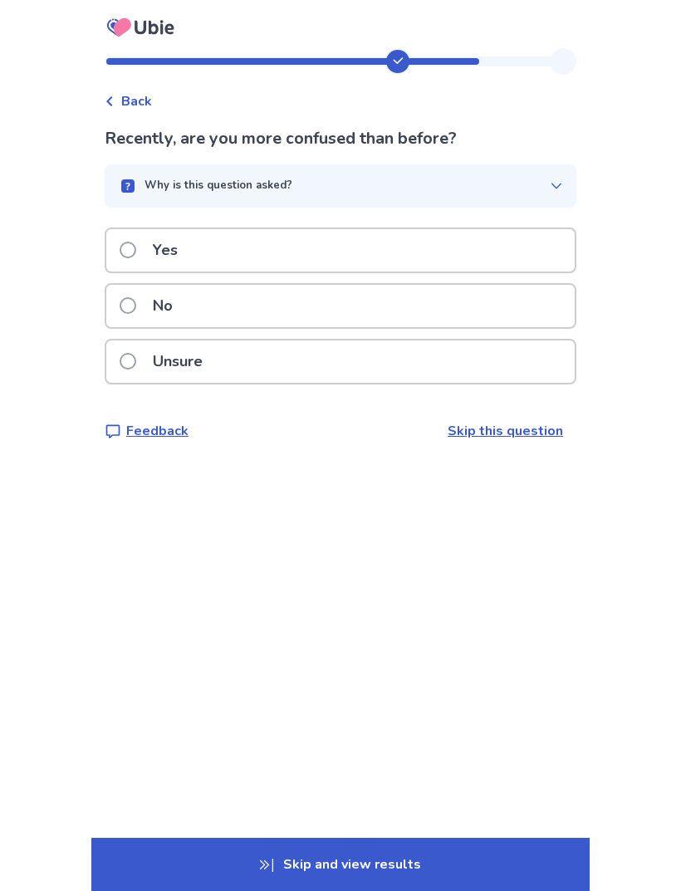
click at [142, 241] on label "Yes" at bounding box center [154, 250] width 68 height 42
click at [136, 244] on span at bounding box center [128, 250] width 17 height 17
click at [136, 252] on span at bounding box center [128, 250] width 17 height 17
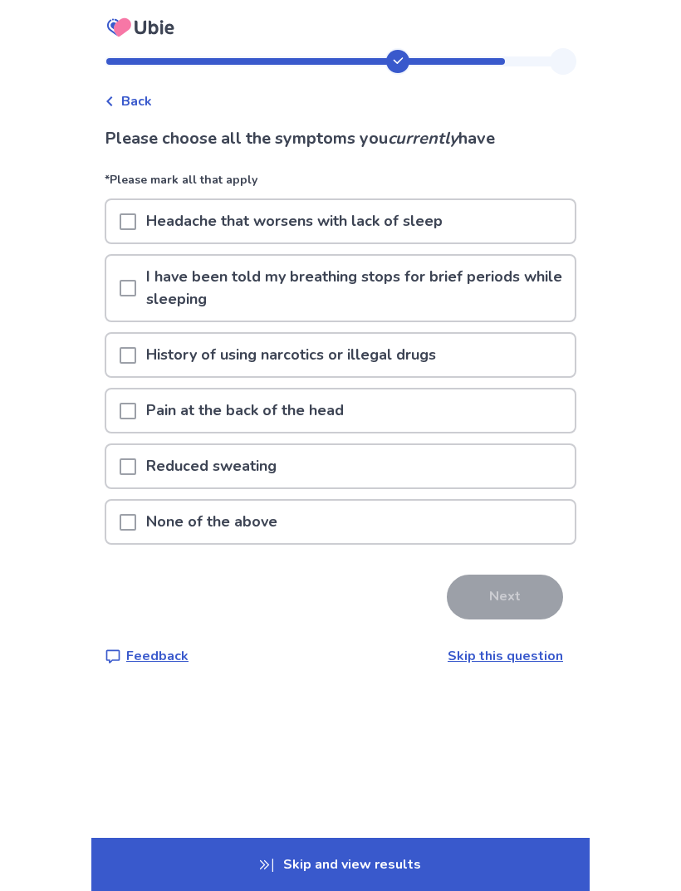
click at [136, 522] on span at bounding box center [128, 522] width 17 height 17
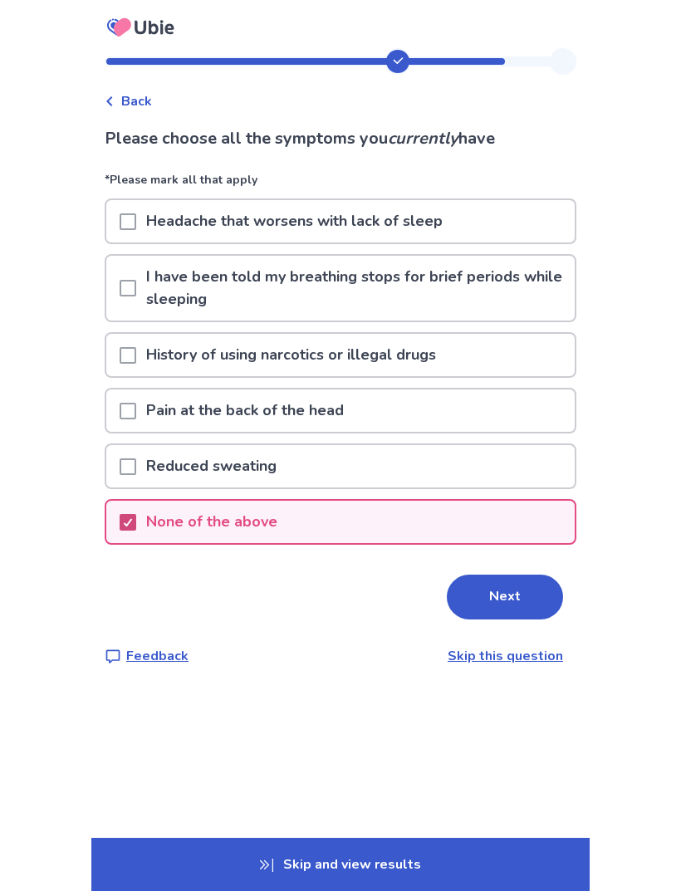
click at [503, 593] on button "Next" at bounding box center [505, 597] width 116 height 45
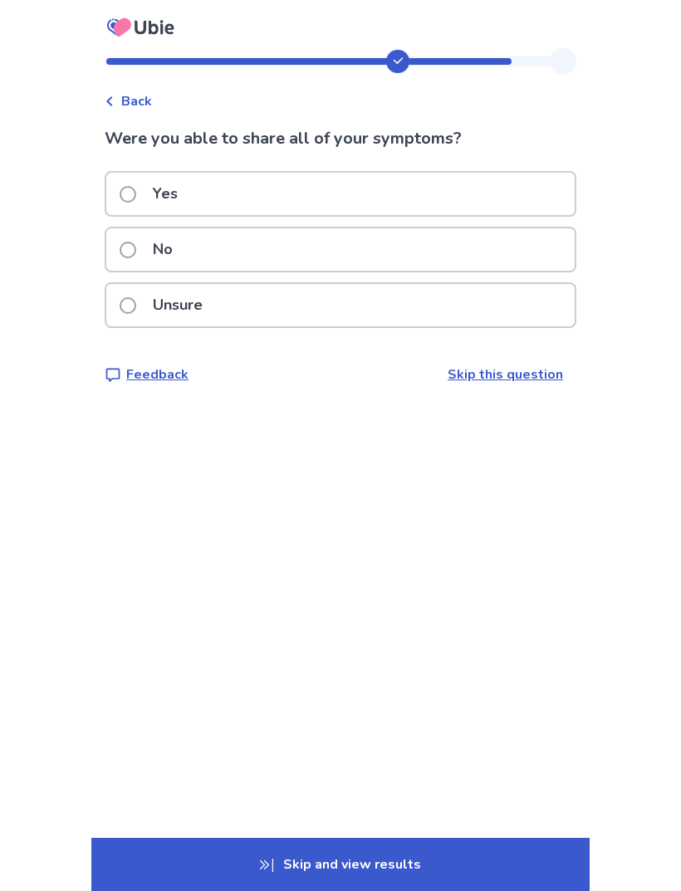
click at [134, 200] on span at bounding box center [128, 194] width 17 height 17
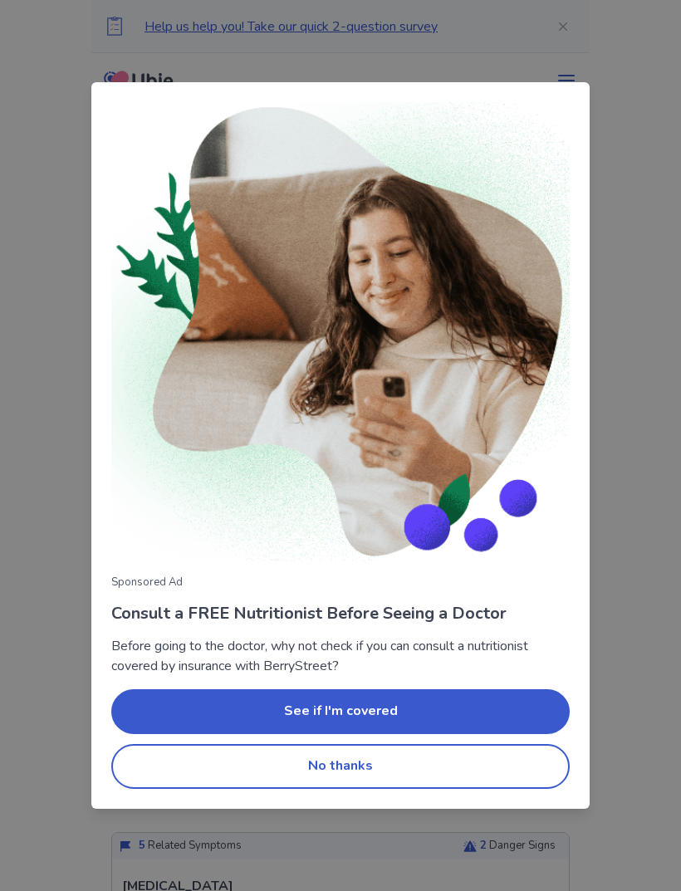
click at [346, 769] on button "No thanks" at bounding box center [340, 766] width 459 height 45
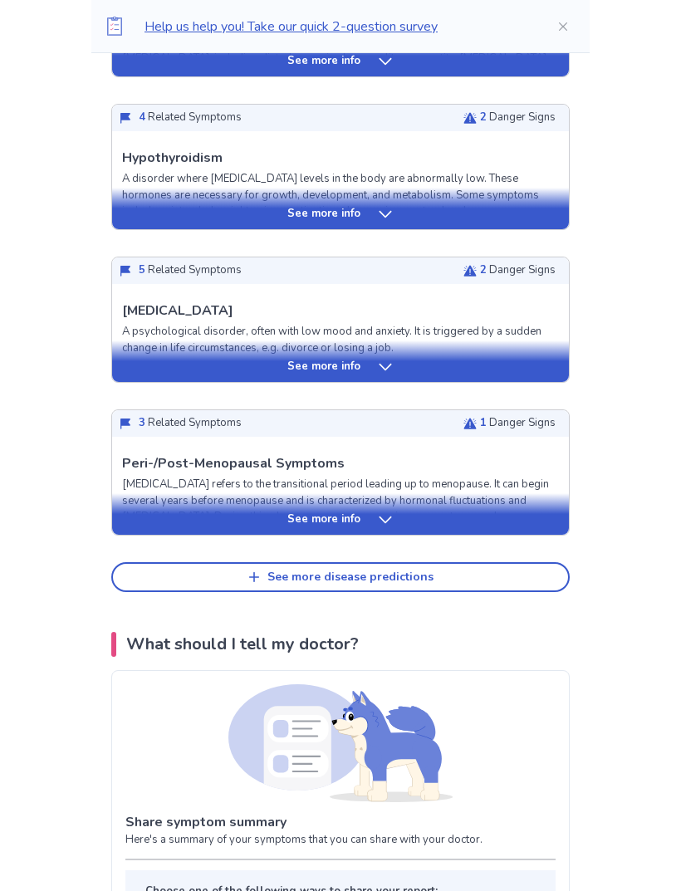
scroll to position [577, 0]
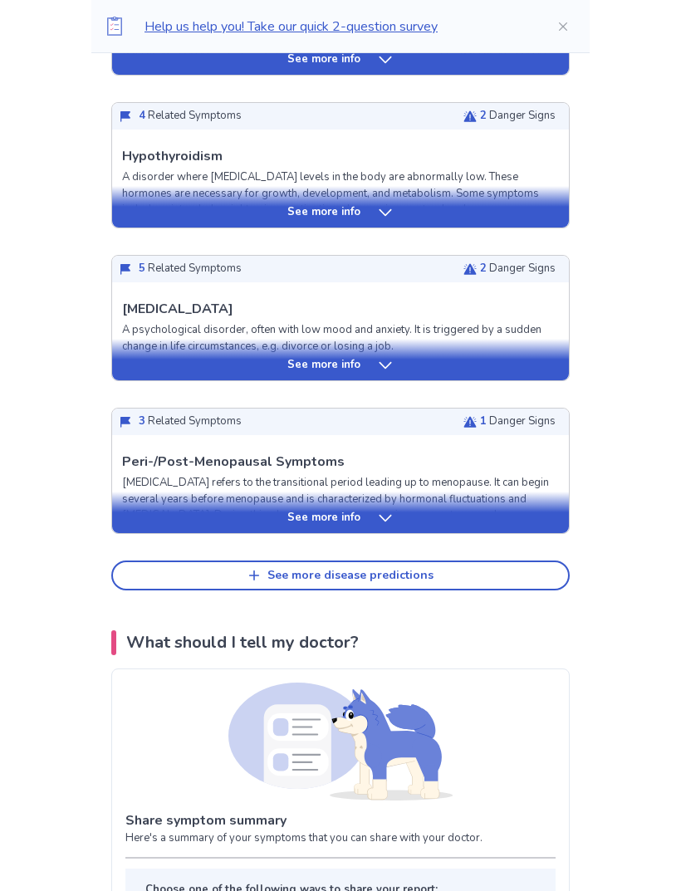
click at [401, 571] on div "See more disease predictions" at bounding box center [351, 576] width 166 height 14
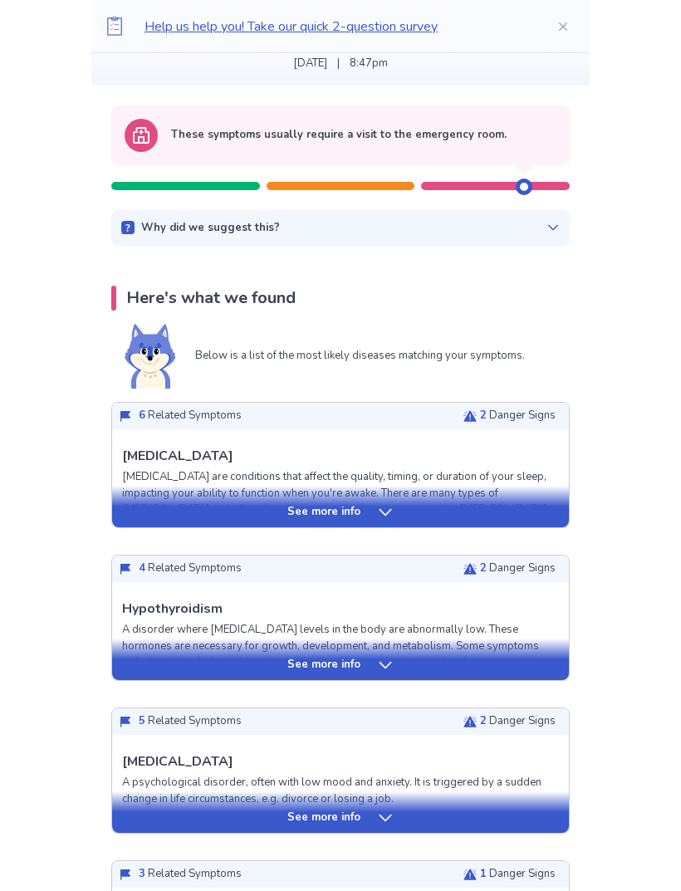
scroll to position [120, 0]
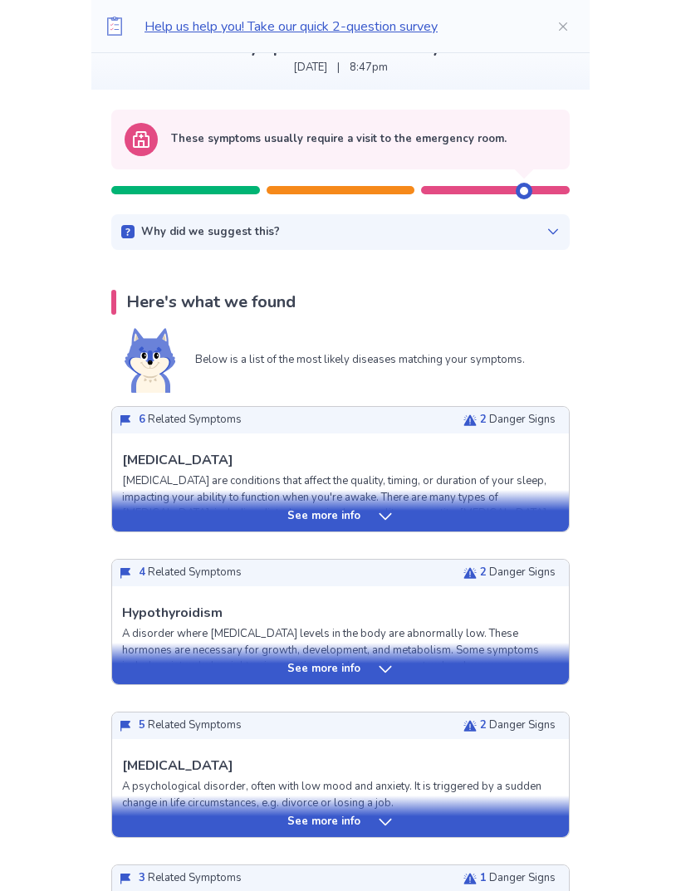
click at [366, 514] on div "See more info" at bounding box center [340, 516] width 457 height 17
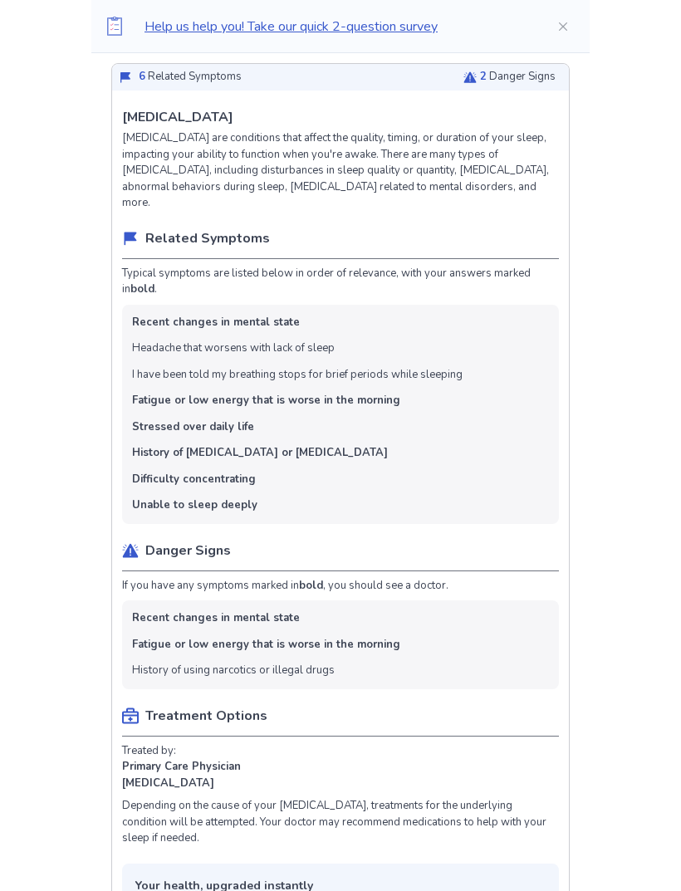
scroll to position [464, 0]
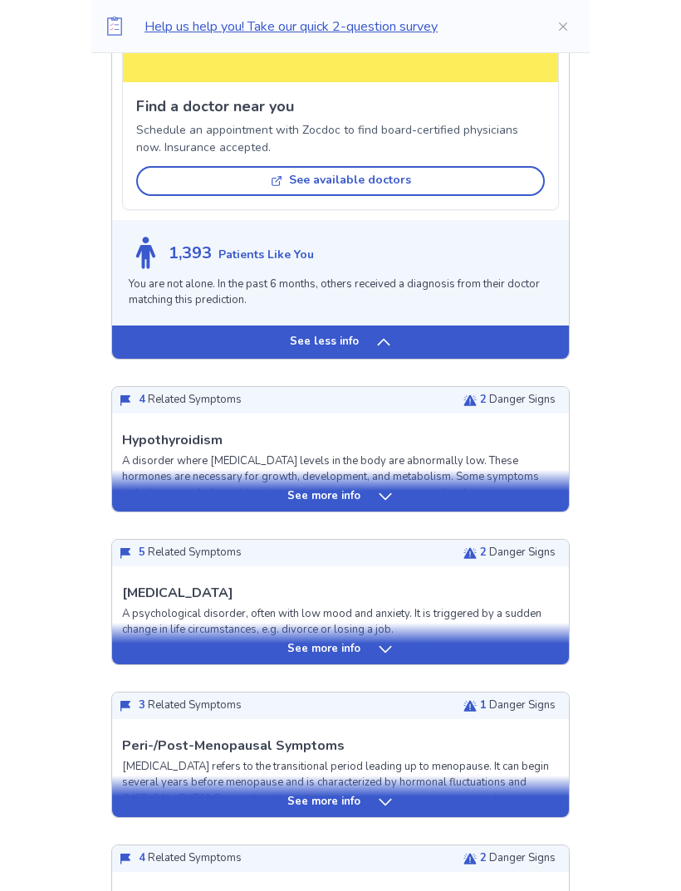
click at [387, 489] on icon at bounding box center [385, 497] width 17 height 17
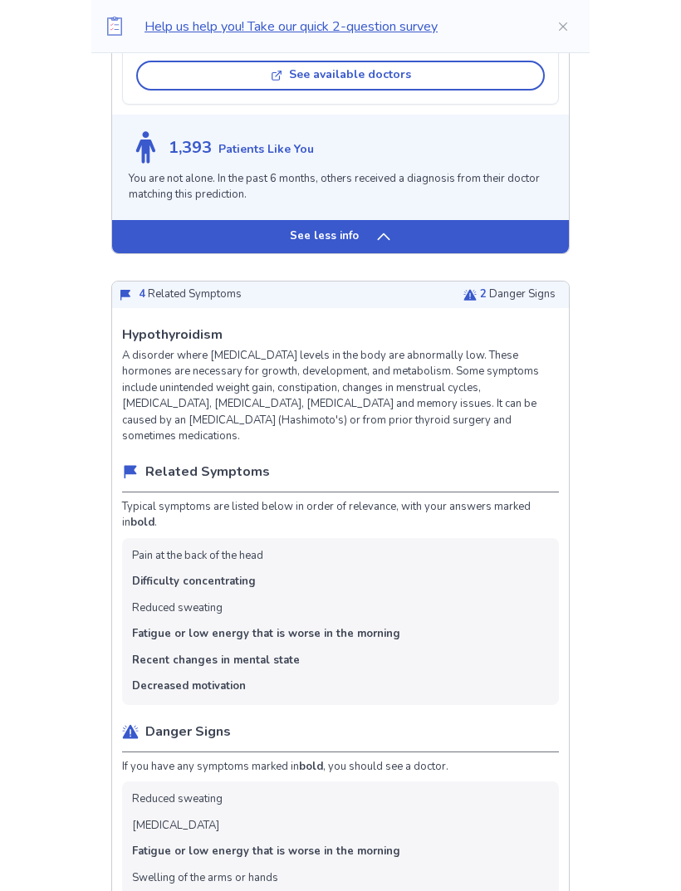
scroll to position [1729, 0]
